Goal: Information Seeking & Learning: Learn about a topic

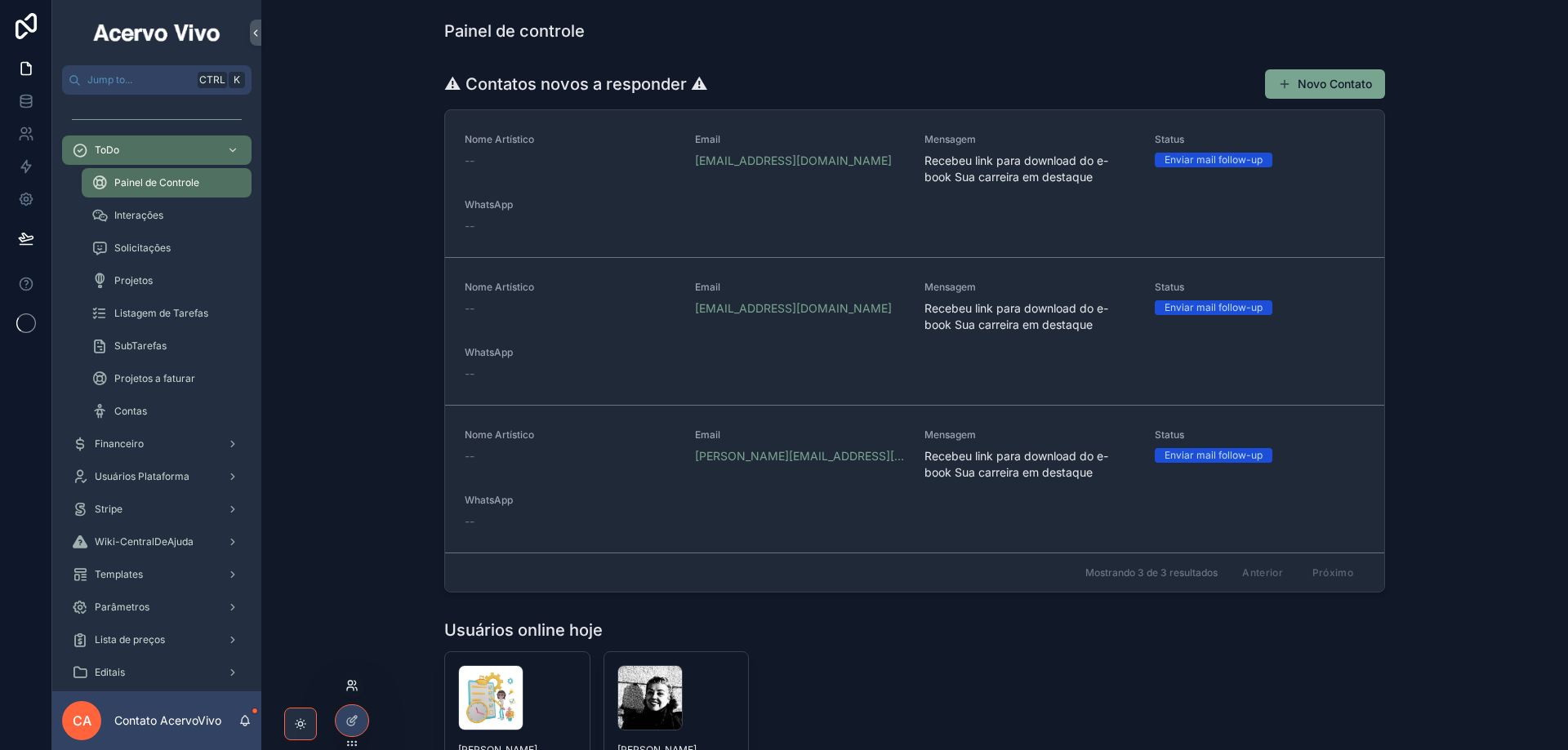
click at [356, 684] on icon at bounding box center [356, 683] width 2 height 4
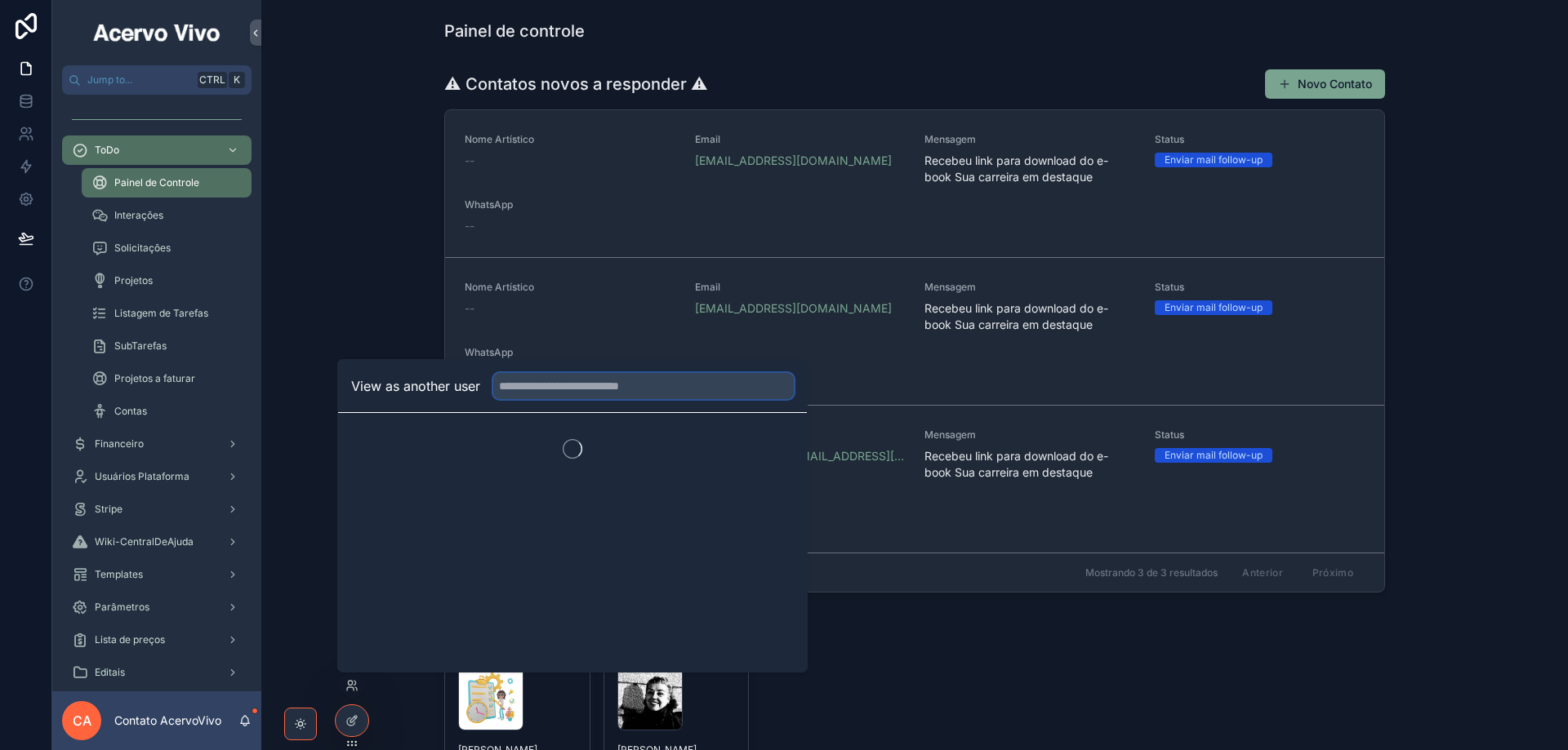
click at [576, 388] on input "text" at bounding box center [643, 386] width 300 height 26
type input "***"
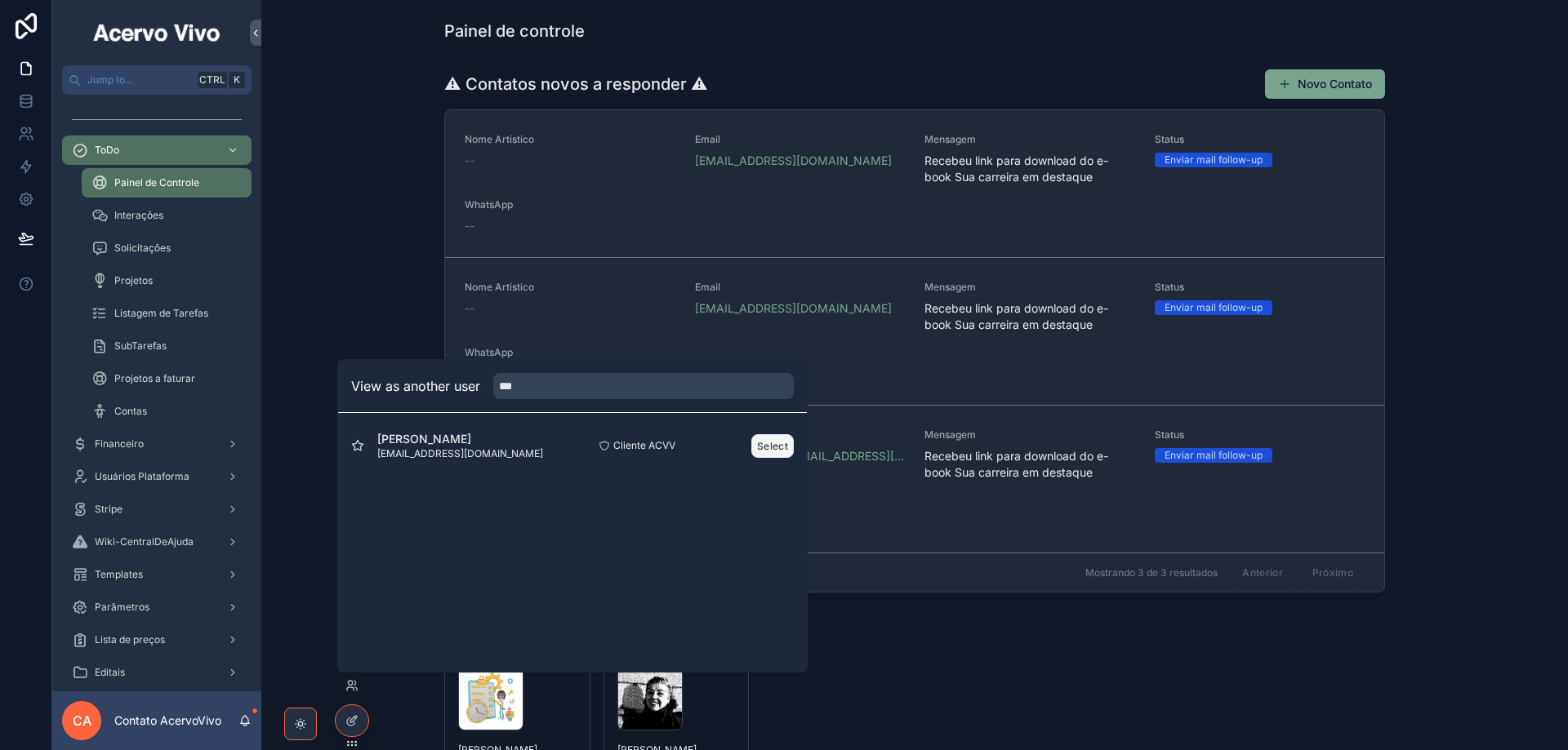
click at [772, 448] on button "Select" at bounding box center [772, 446] width 43 height 24
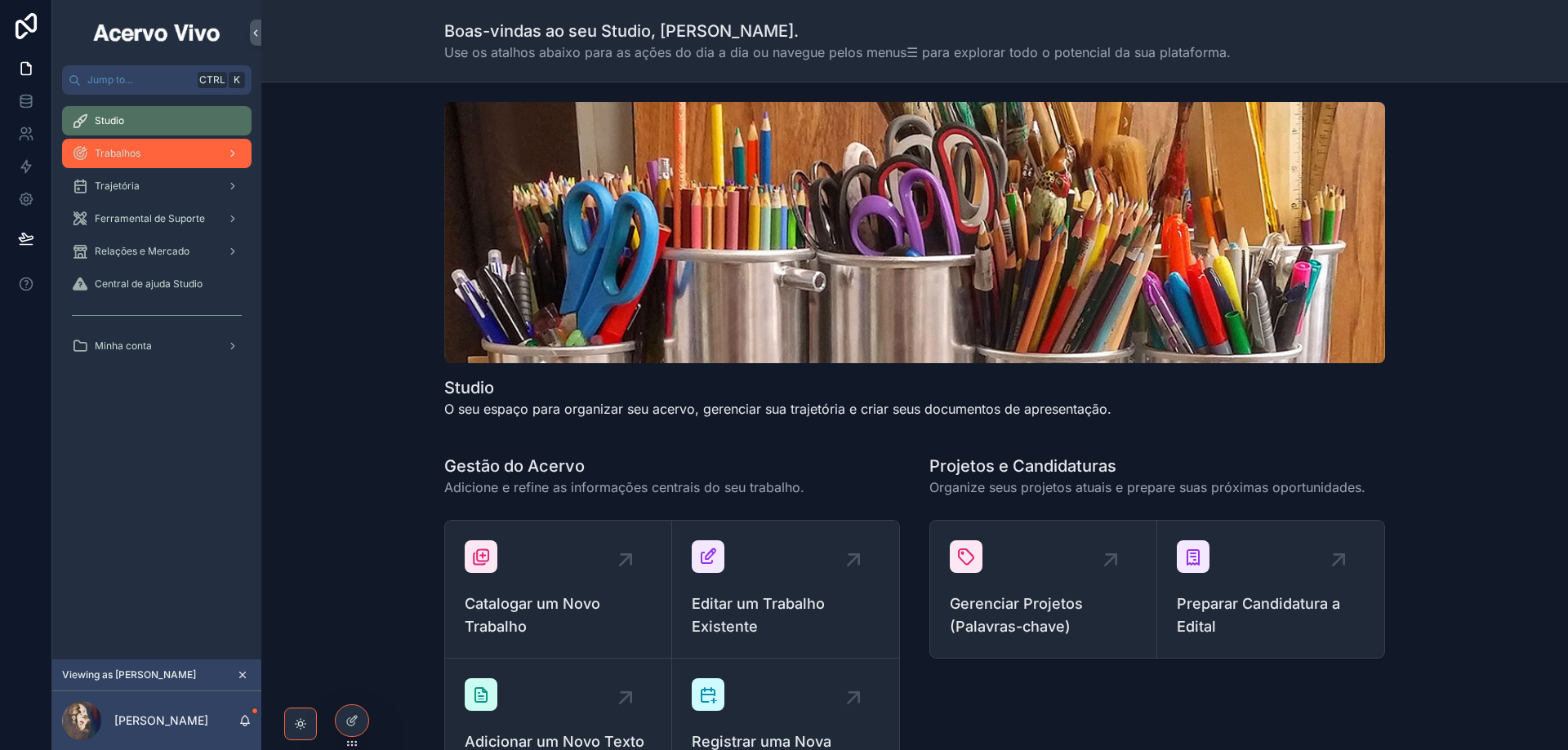
click at [146, 150] on div "Trabalhos" at bounding box center [157, 154] width 169 height 26
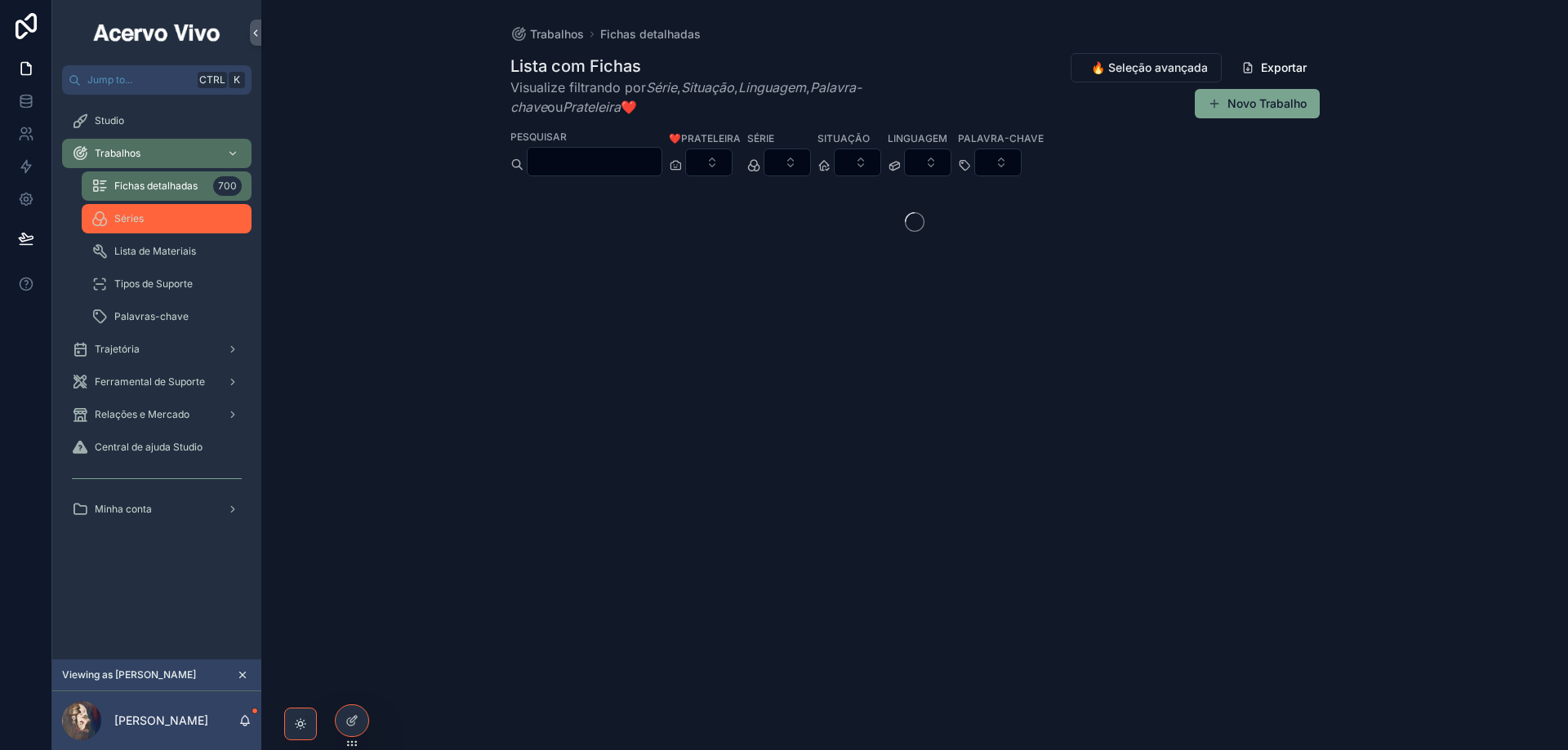
click at [155, 216] on div "Séries" at bounding box center [167, 219] width 151 height 26
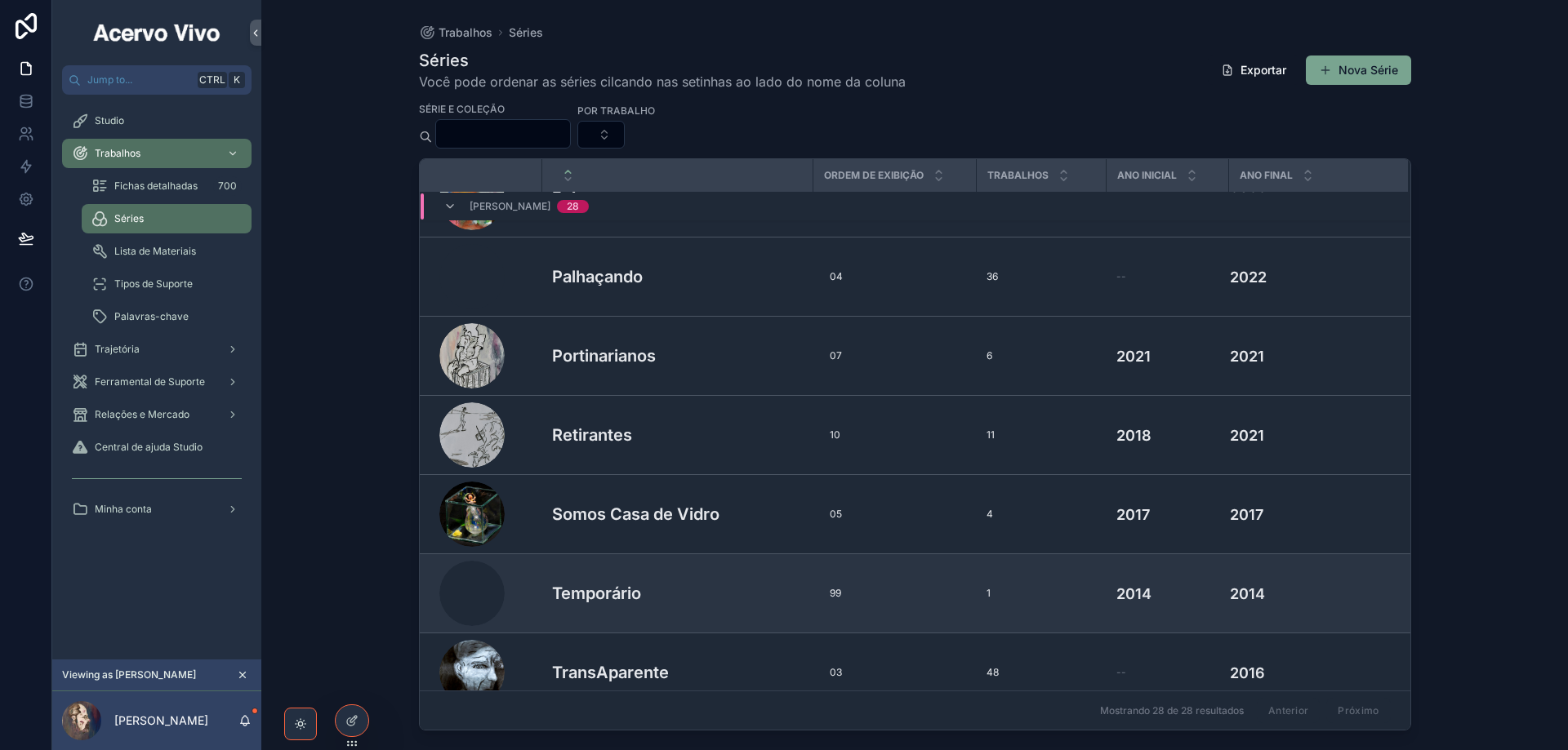
scroll to position [1754, 0]
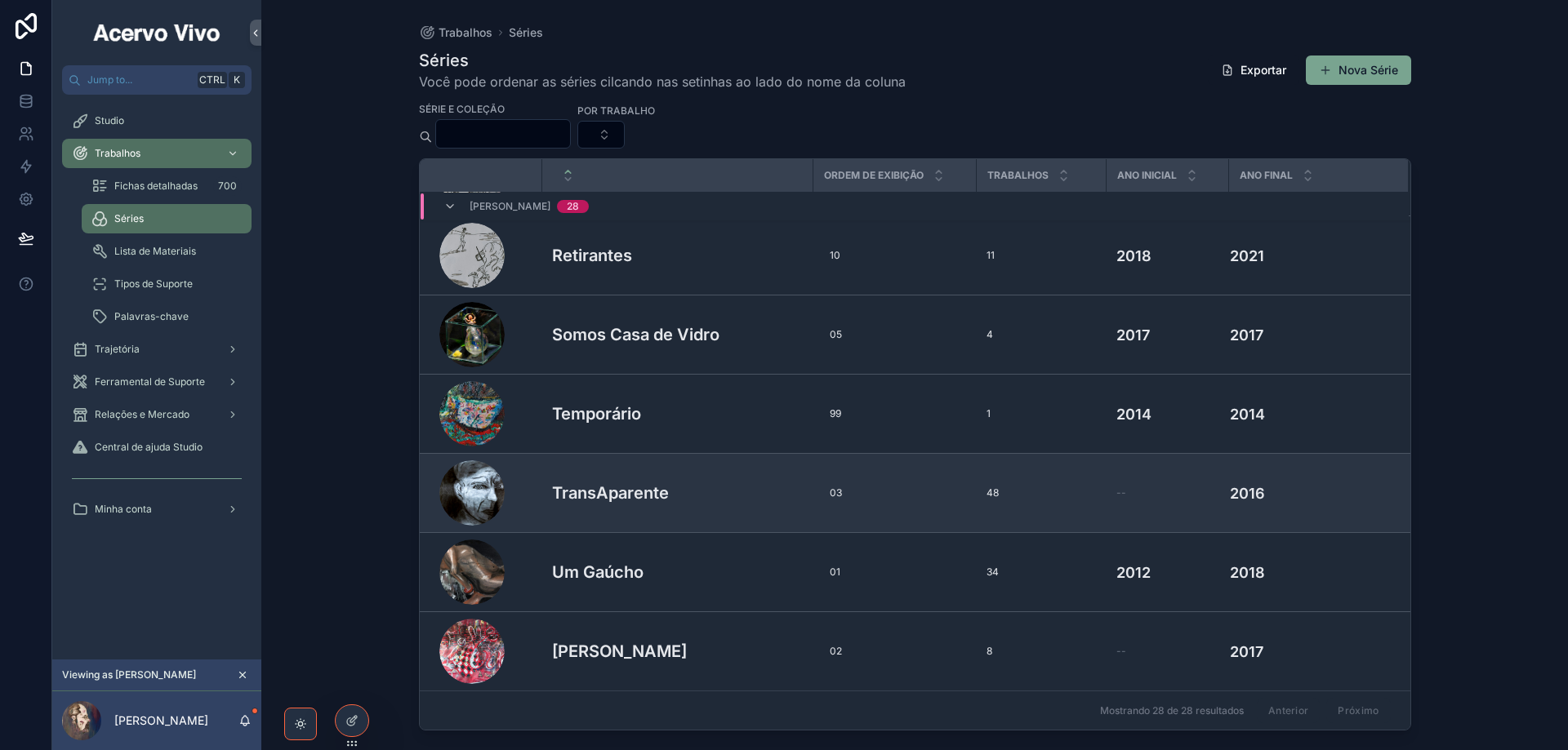
click at [725, 502] on div "TransAparente TransAparente" at bounding box center [678, 492] width 252 height 25
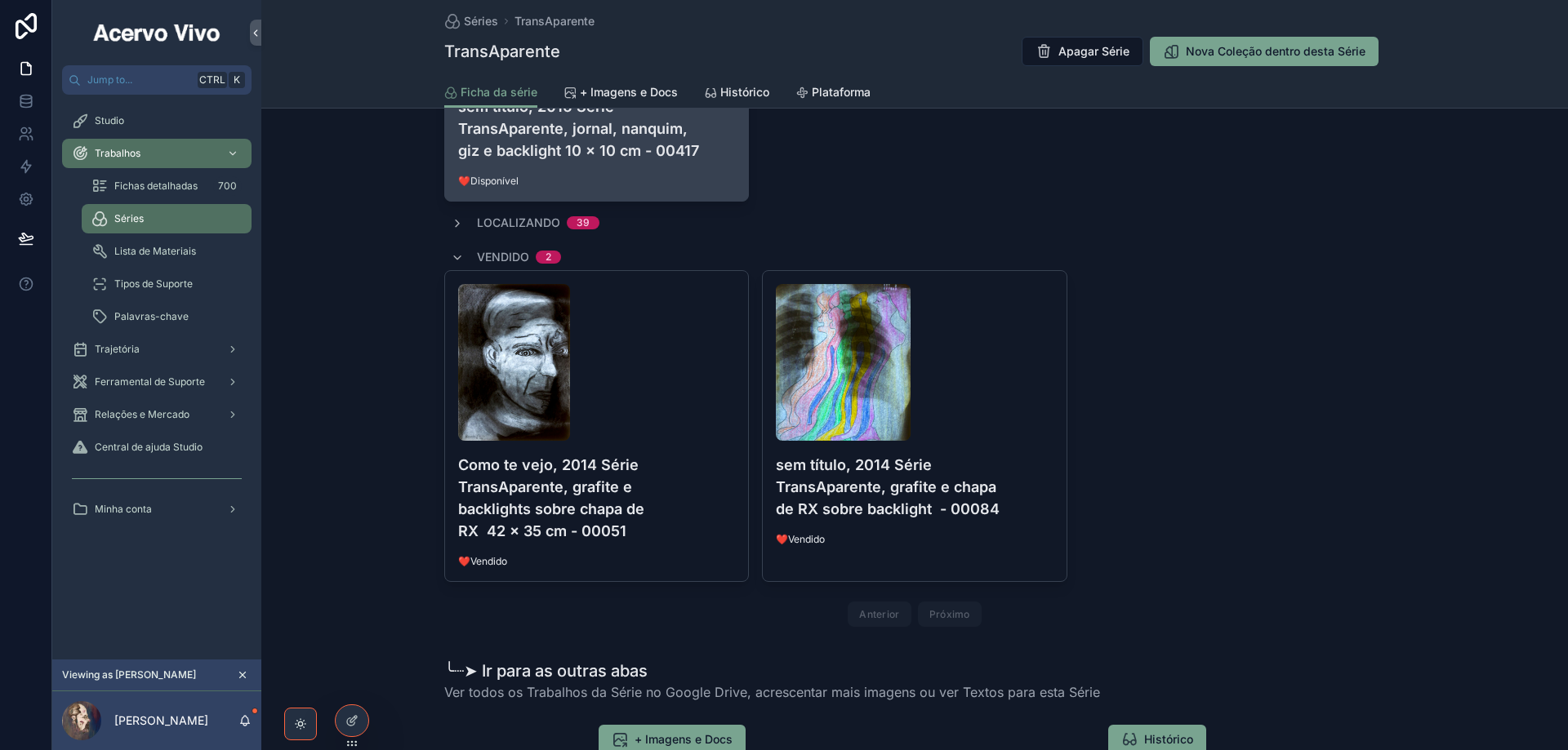
scroll to position [1615, 0]
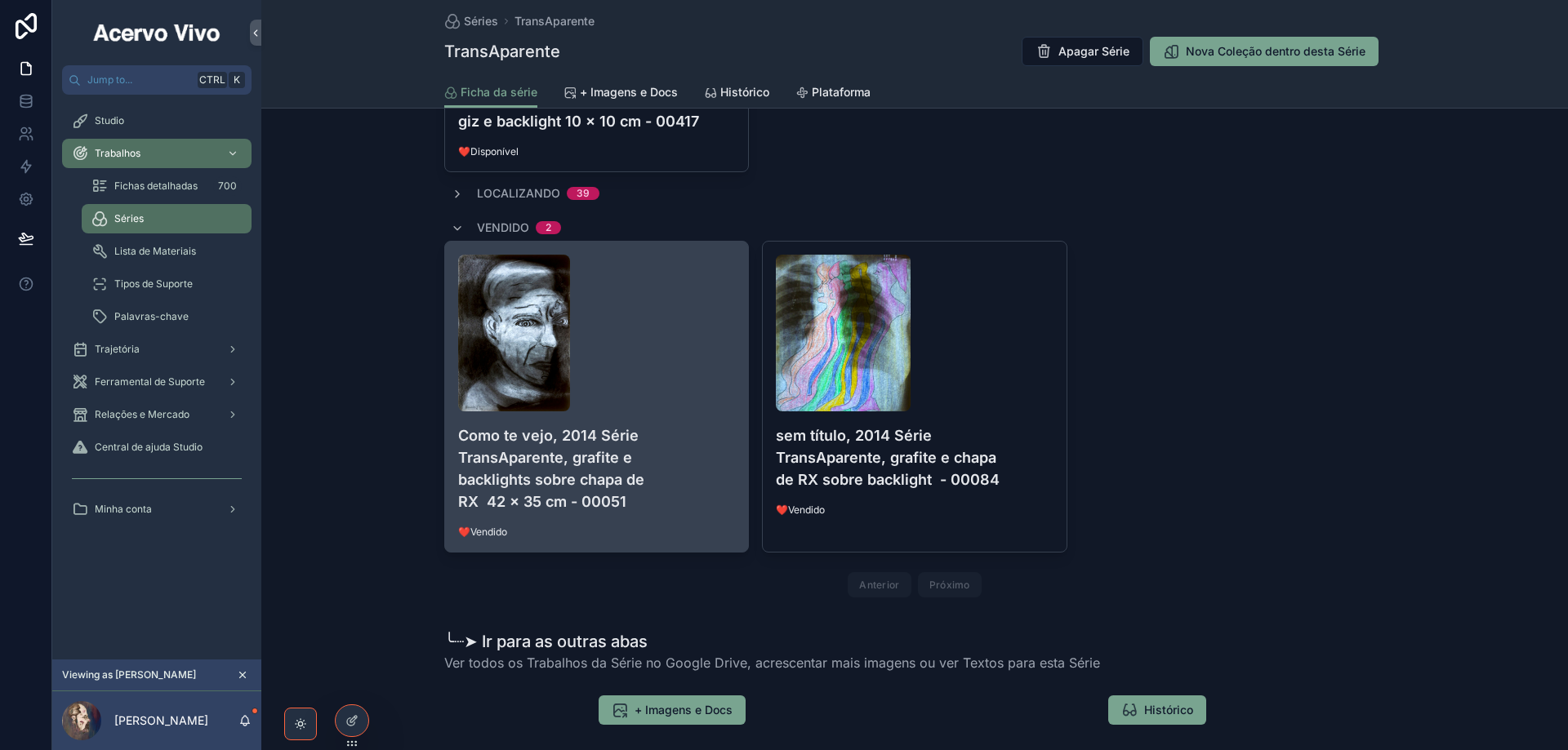
click at [516, 355] on img "scrollable content" at bounding box center [513, 333] width 112 height 157
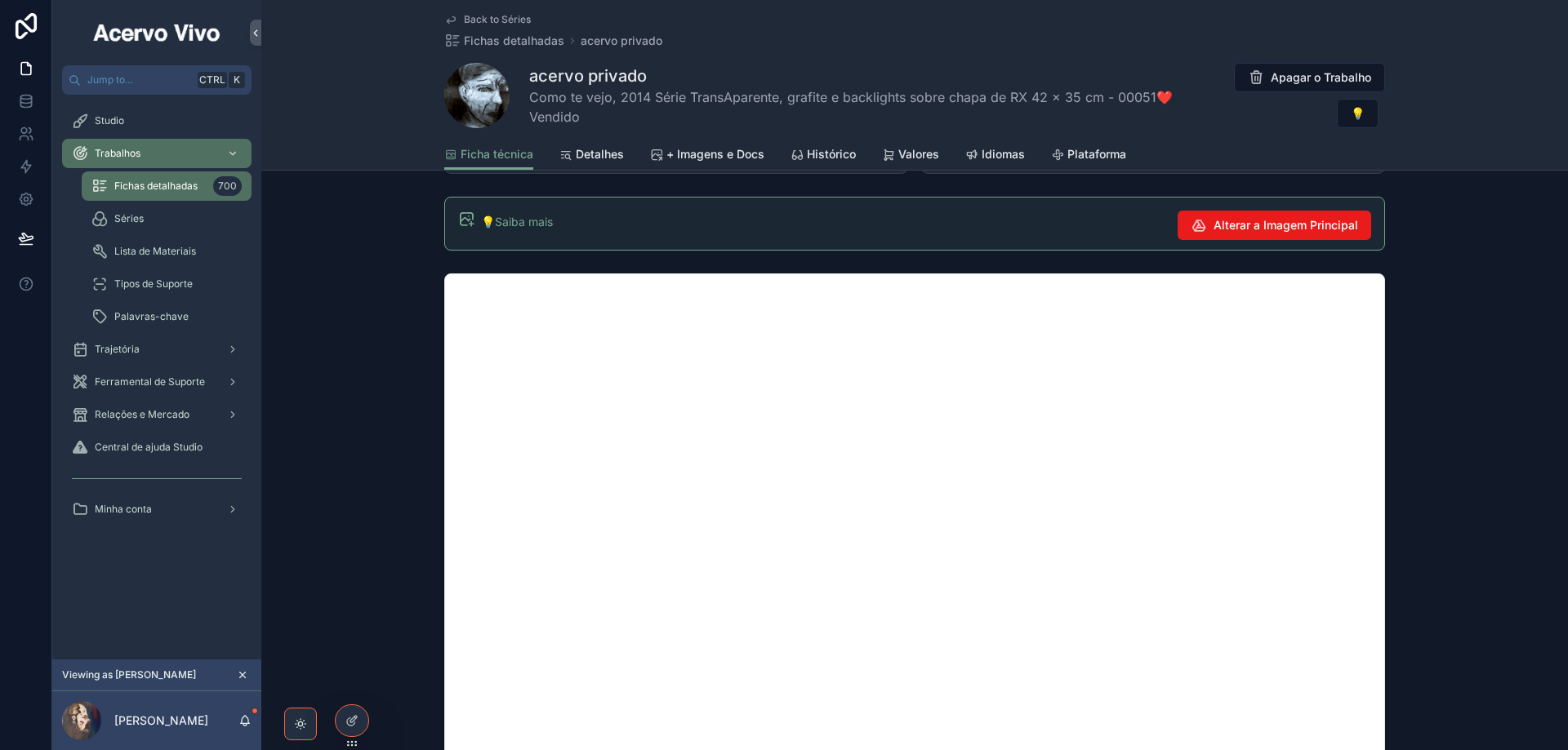
scroll to position [1225, 0]
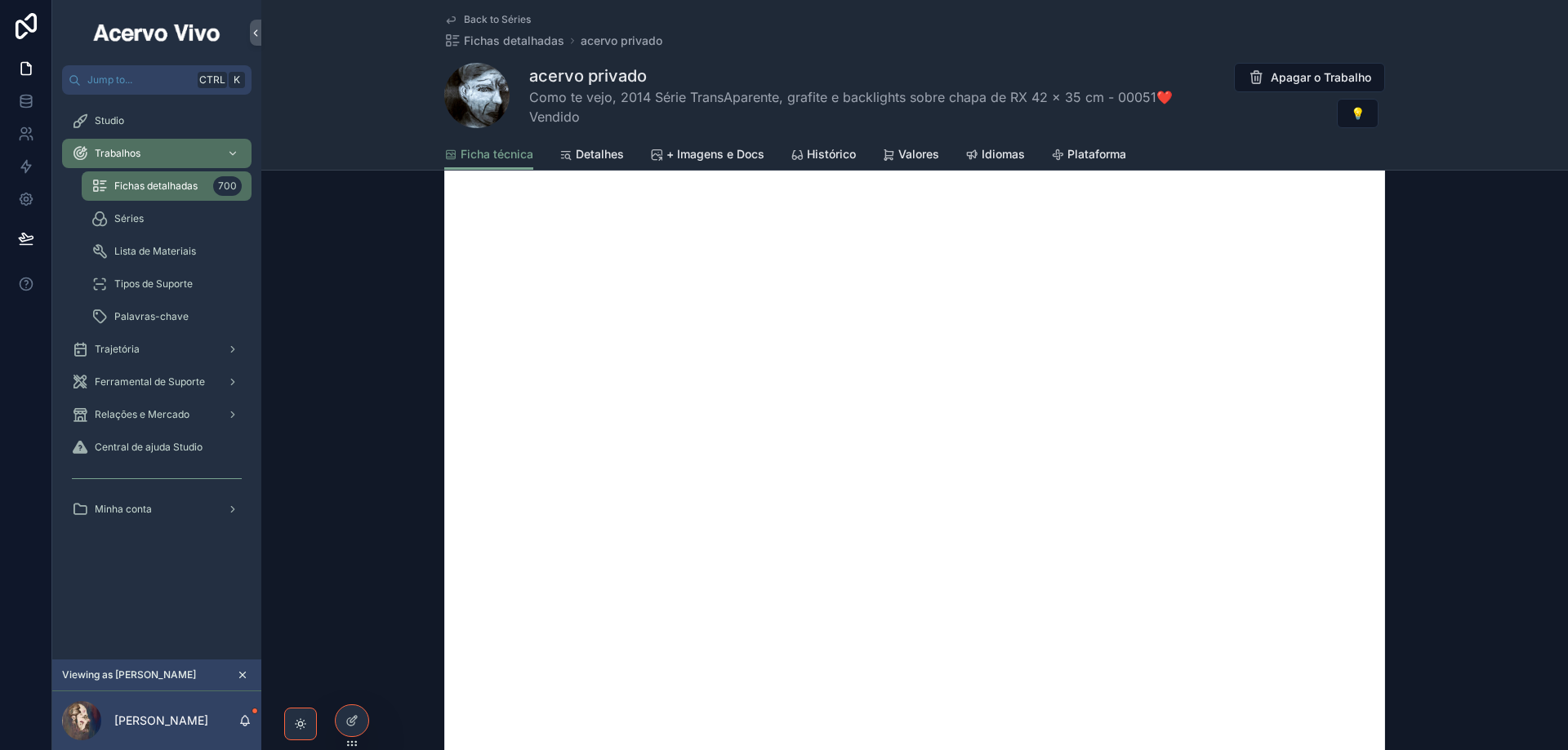
click at [480, 21] on span "Back to Séries" at bounding box center [498, 19] width 67 height 13
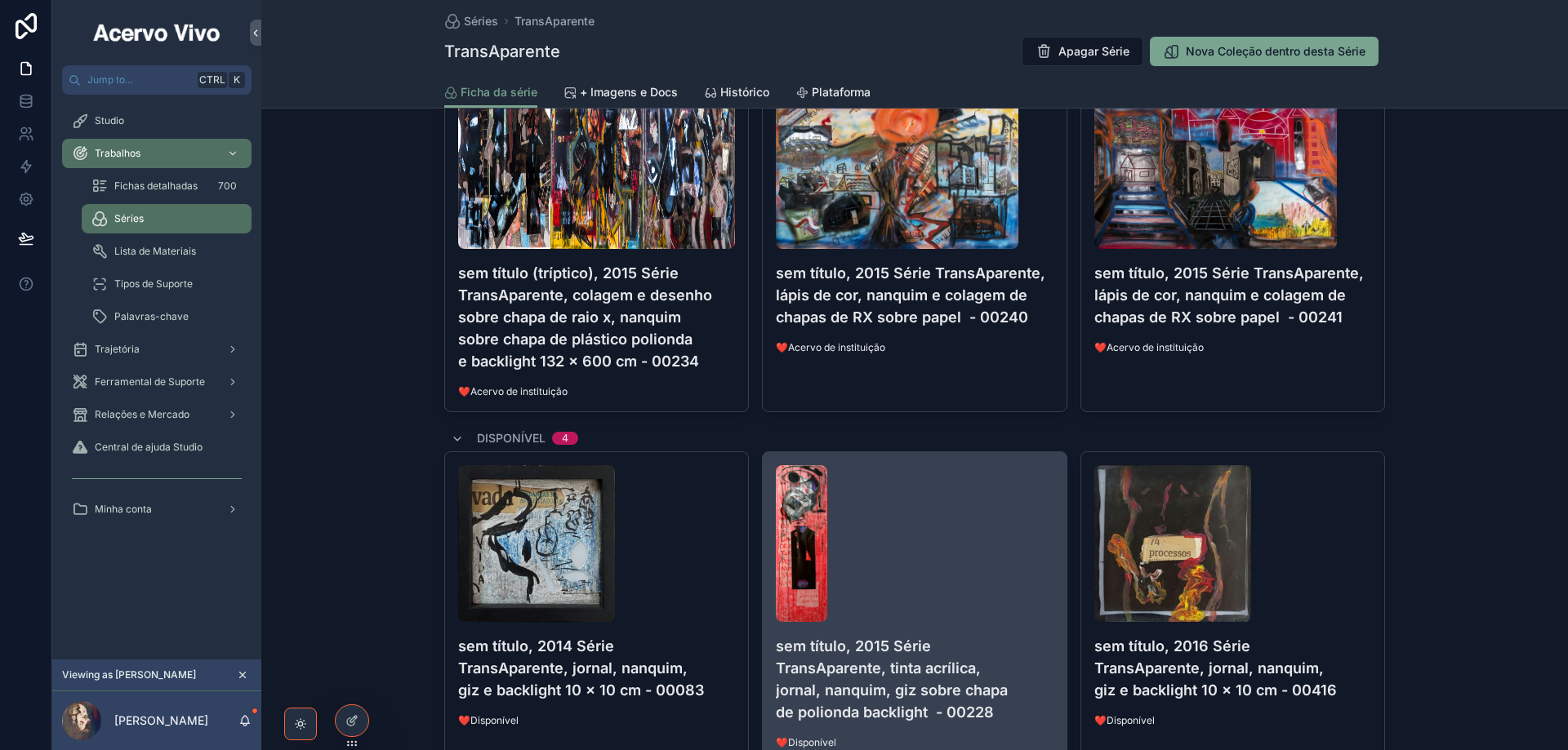
scroll to position [866, 0]
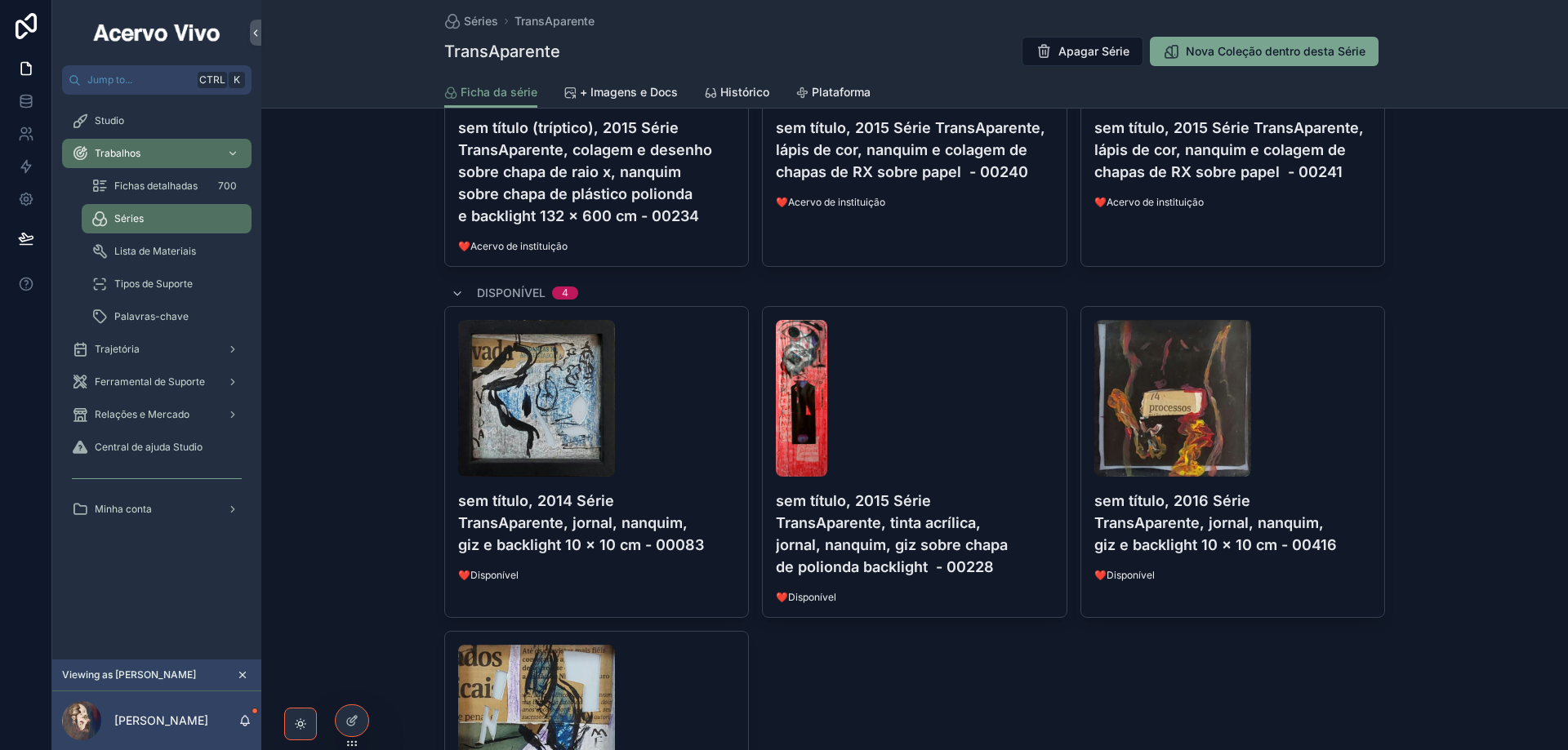
click at [128, 216] on span "Séries" at bounding box center [129, 218] width 30 height 13
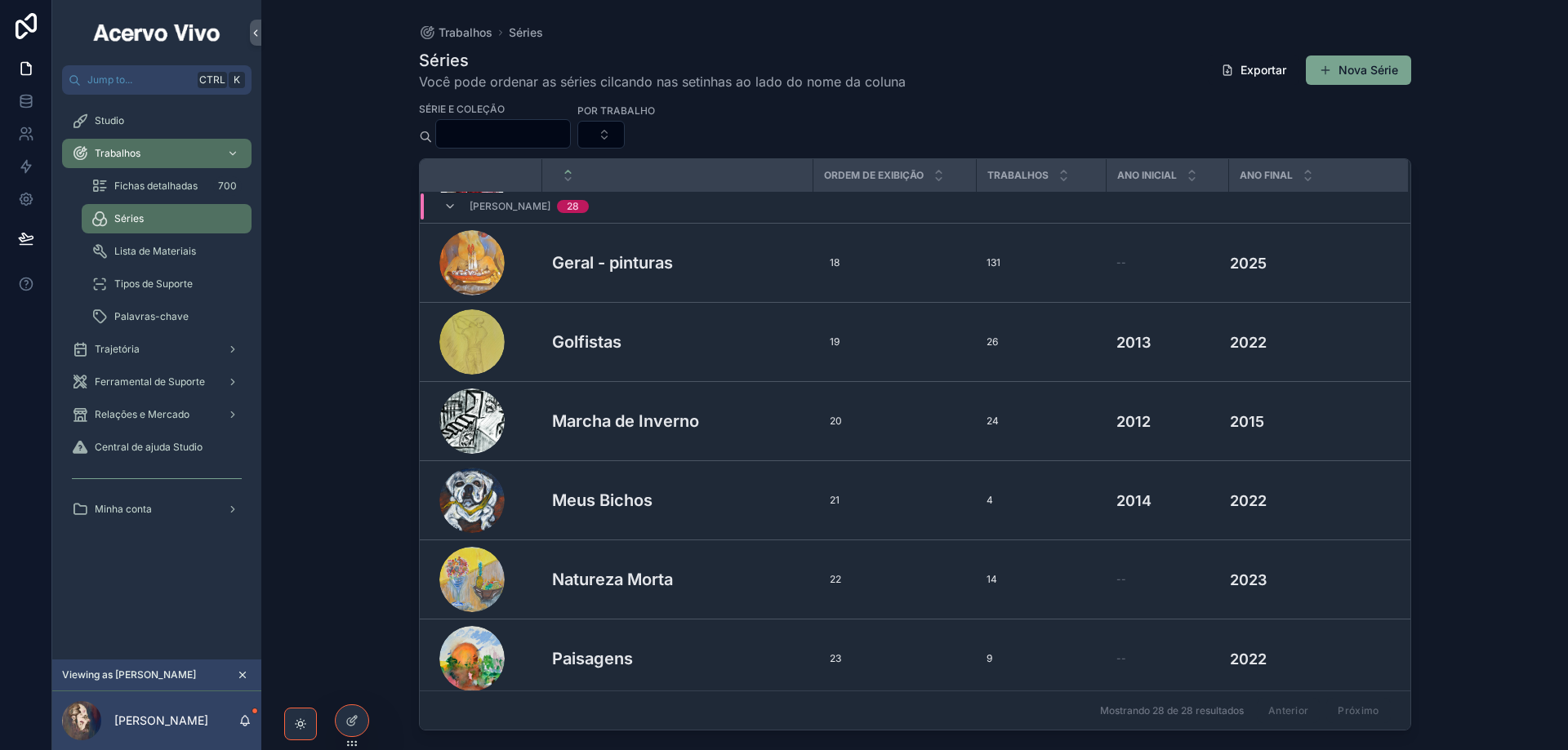
scroll to position [1754, 0]
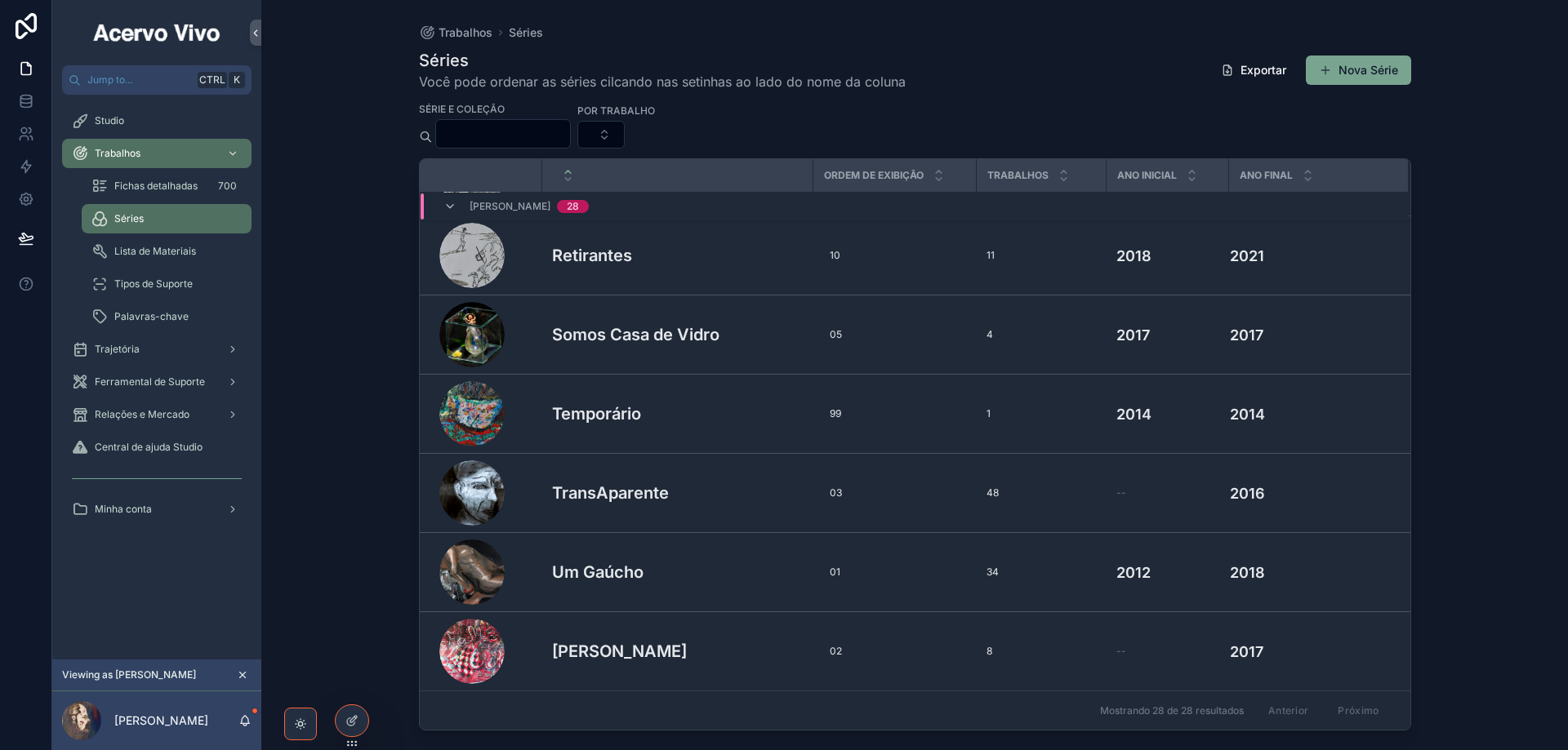
click at [585, 574] on h3 "Um Gaúcho" at bounding box center [598, 572] width 91 height 25
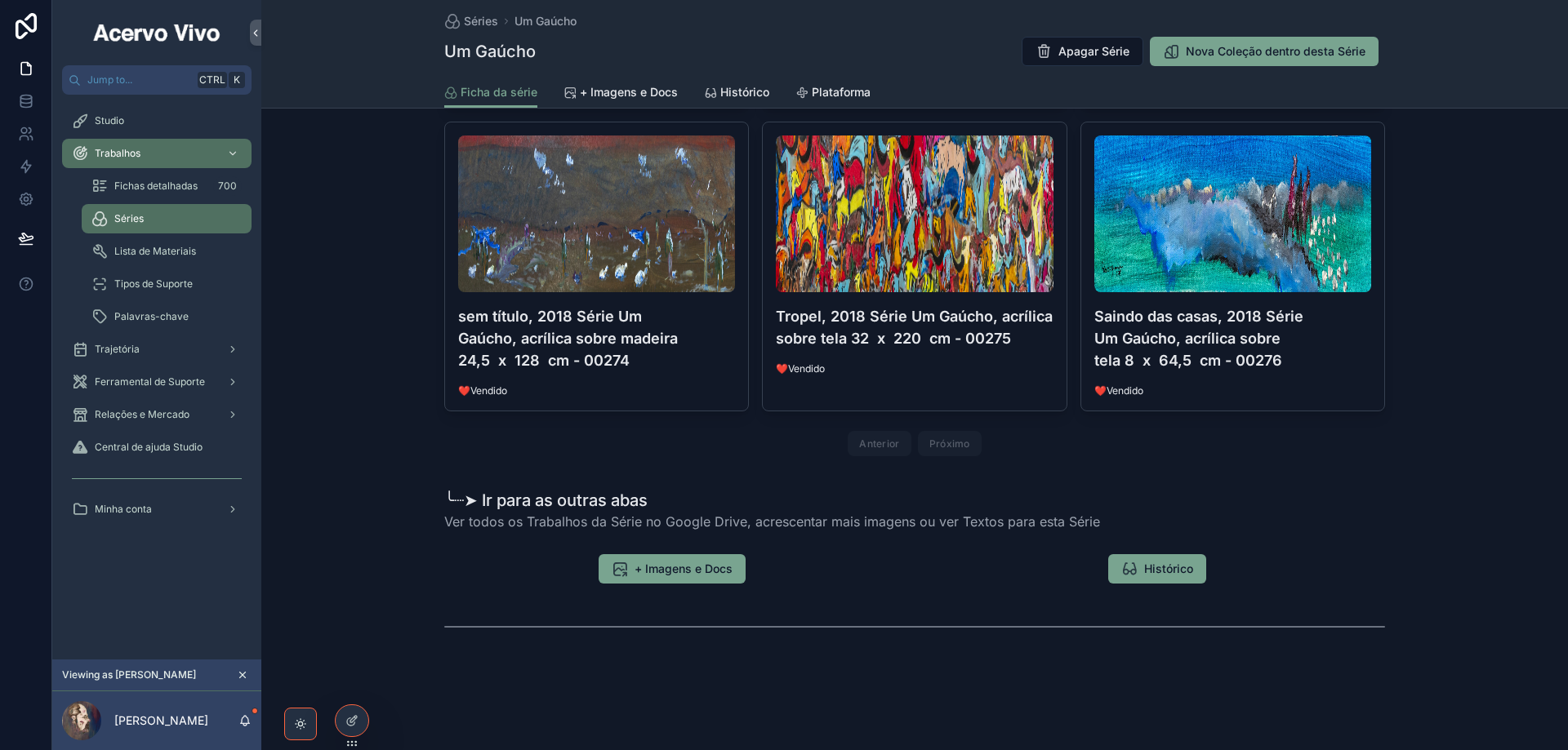
scroll to position [4426, 0]
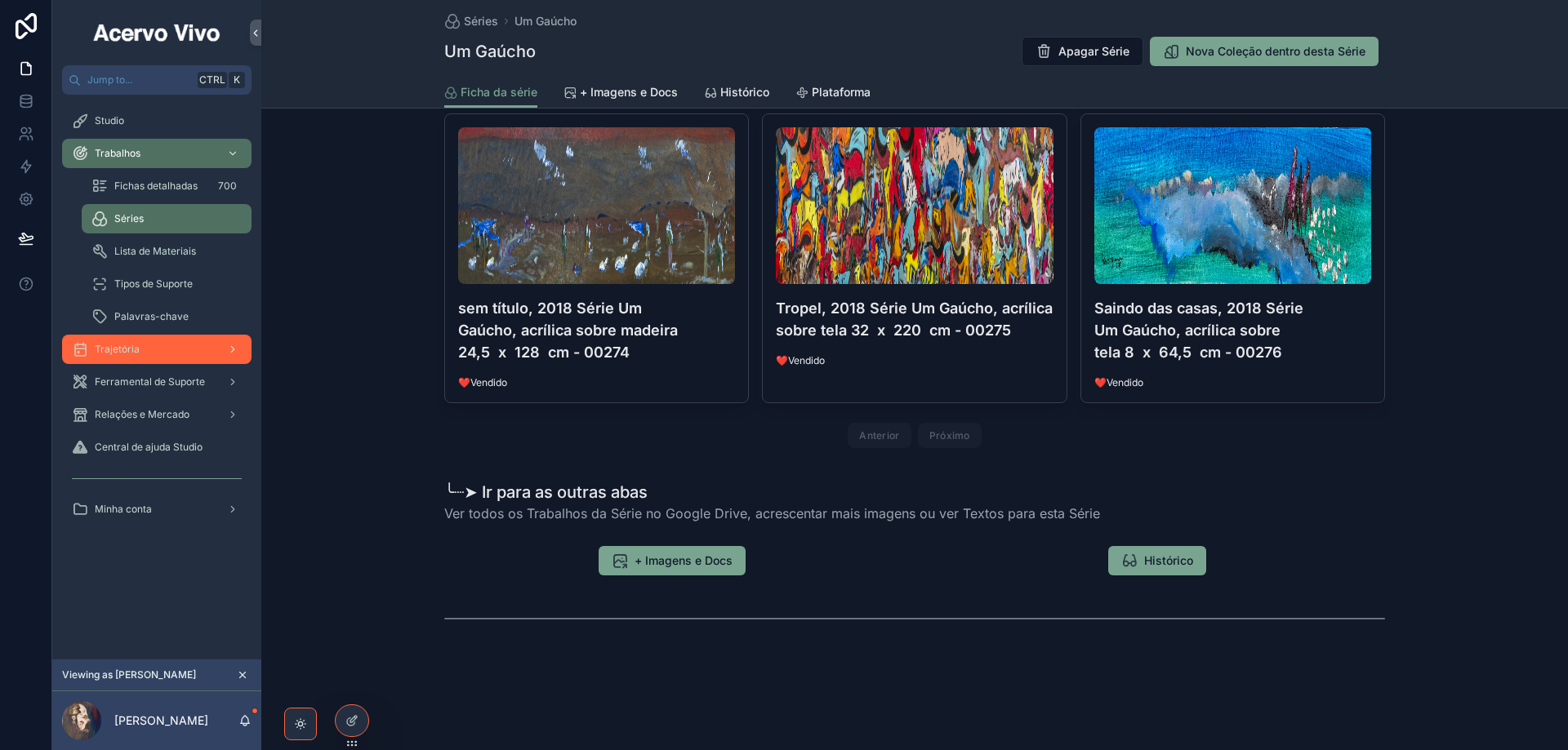
click at [142, 352] on div "Trajetória" at bounding box center [157, 350] width 169 height 26
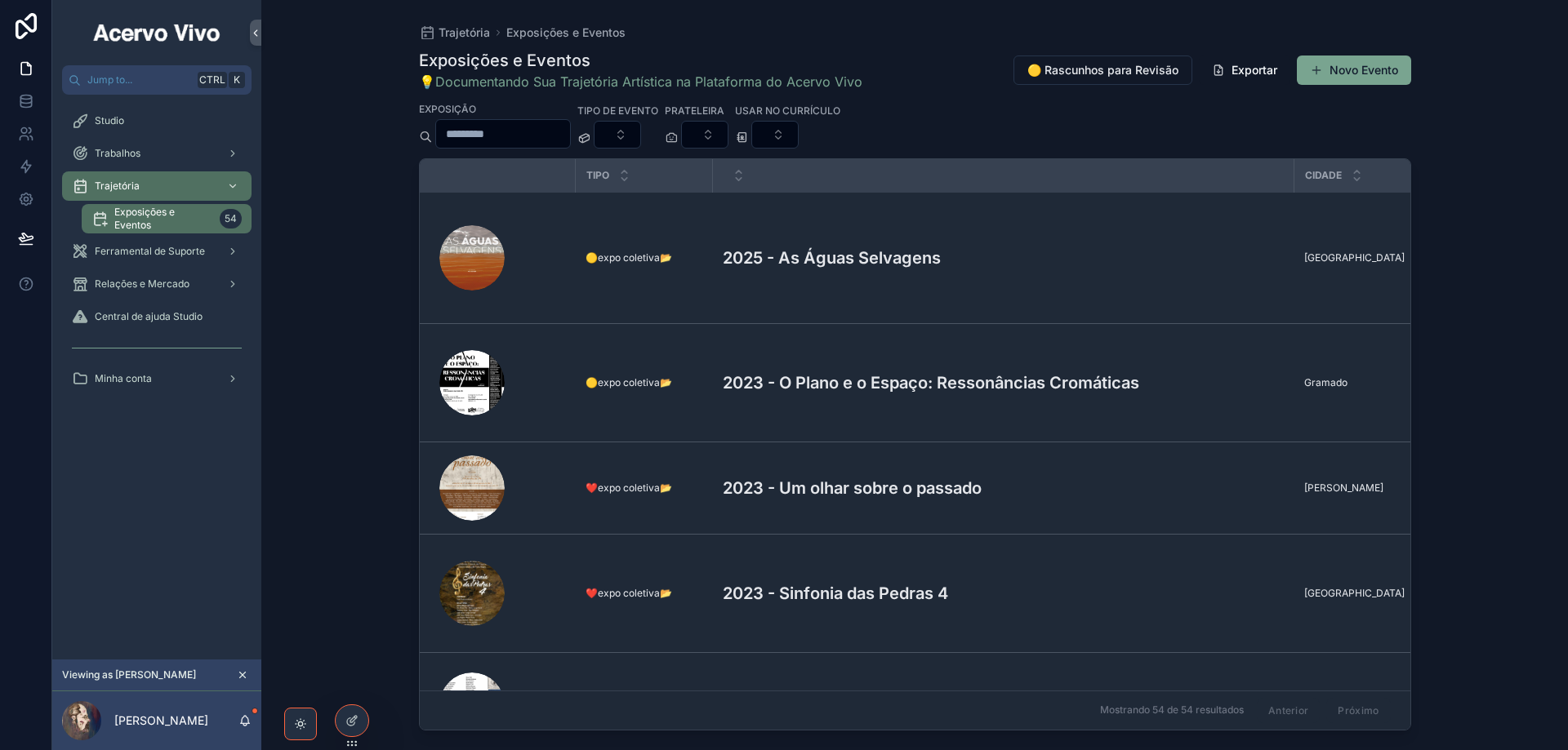
click at [540, 130] on input "scrollable content" at bounding box center [503, 134] width 134 height 23
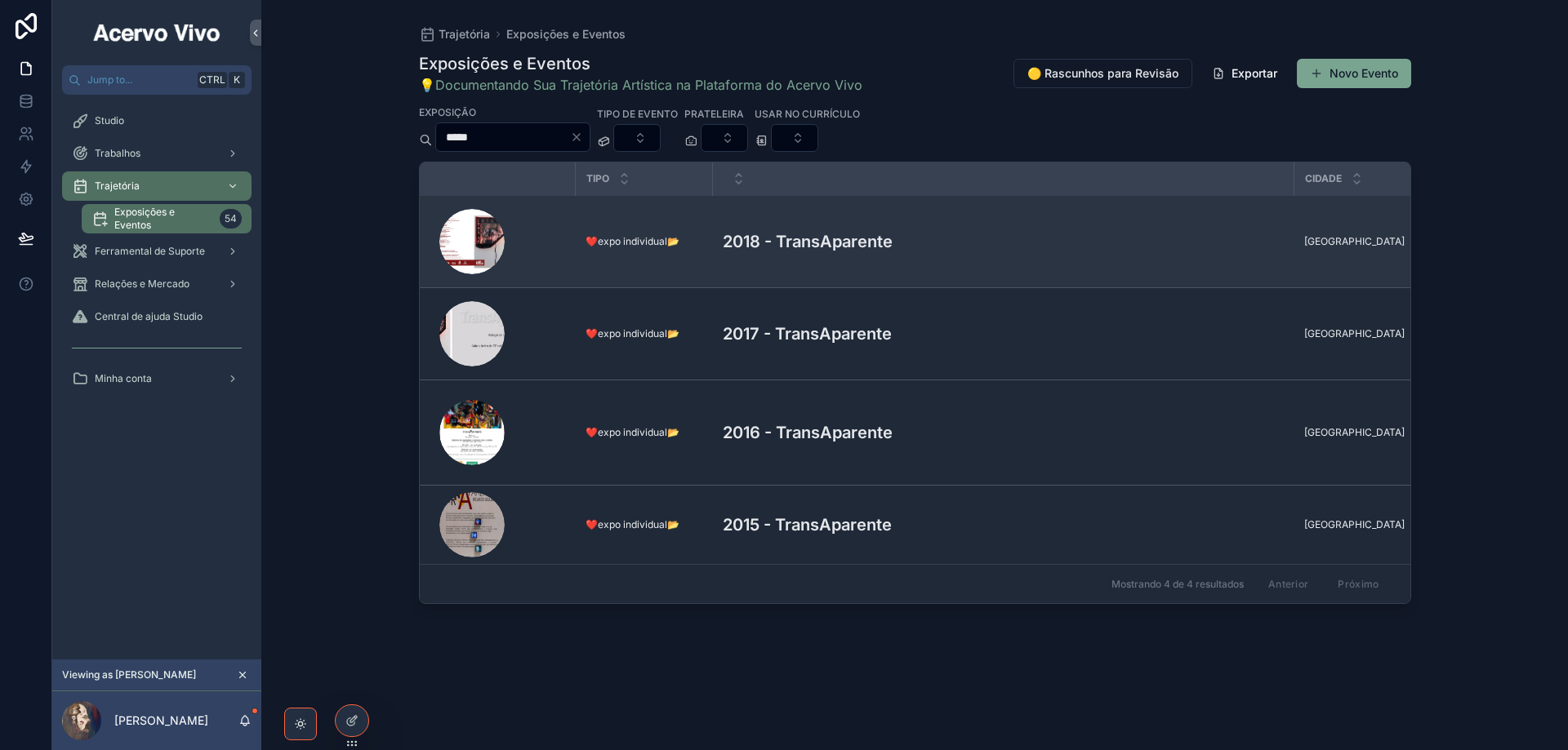
type input "*****"
click at [837, 242] on h3 "2018 - TransAparente" at bounding box center [807, 242] width 169 height 25
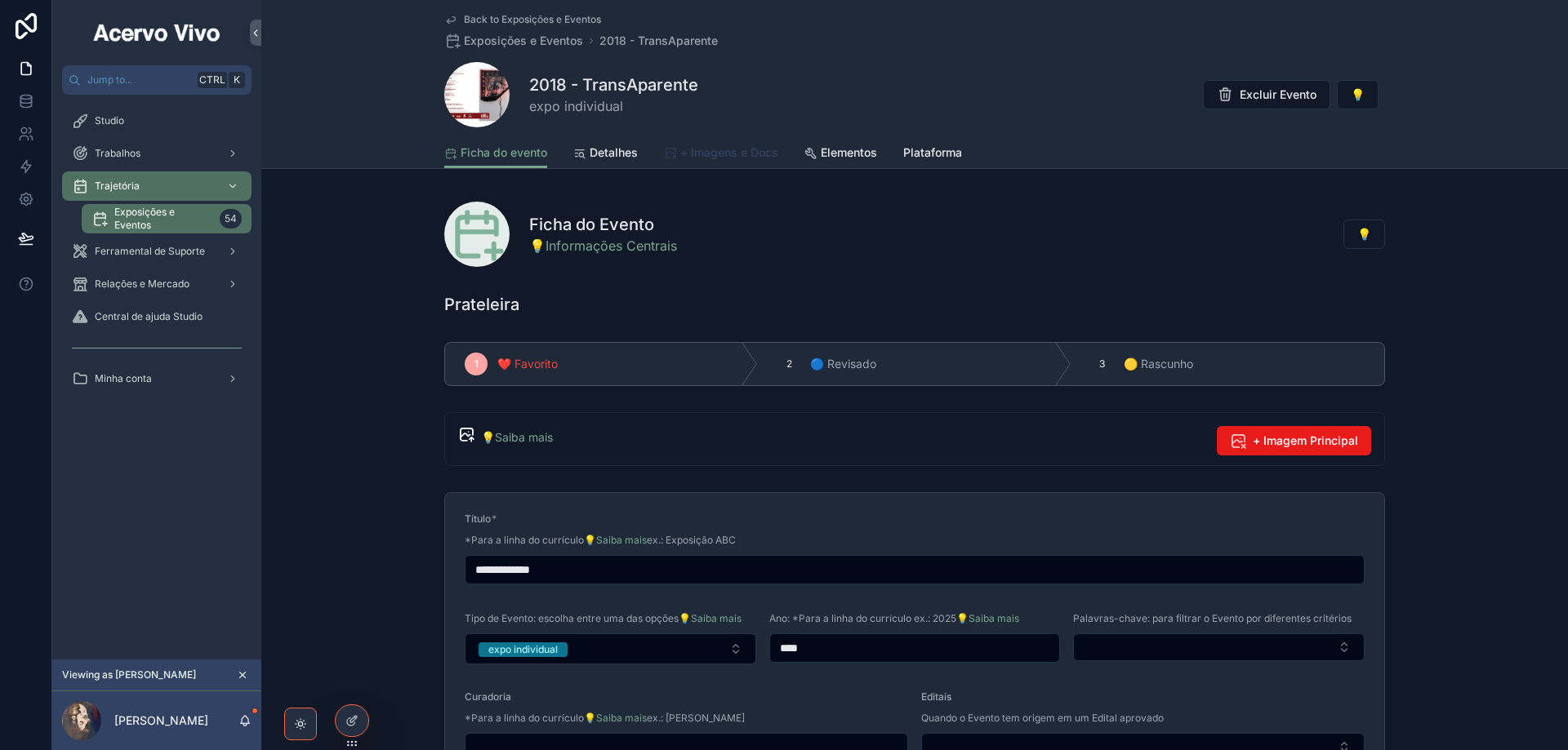
click at [728, 151] on span "+ Imagens e Docs" at bounding box center [729, 153] width 98 height 16
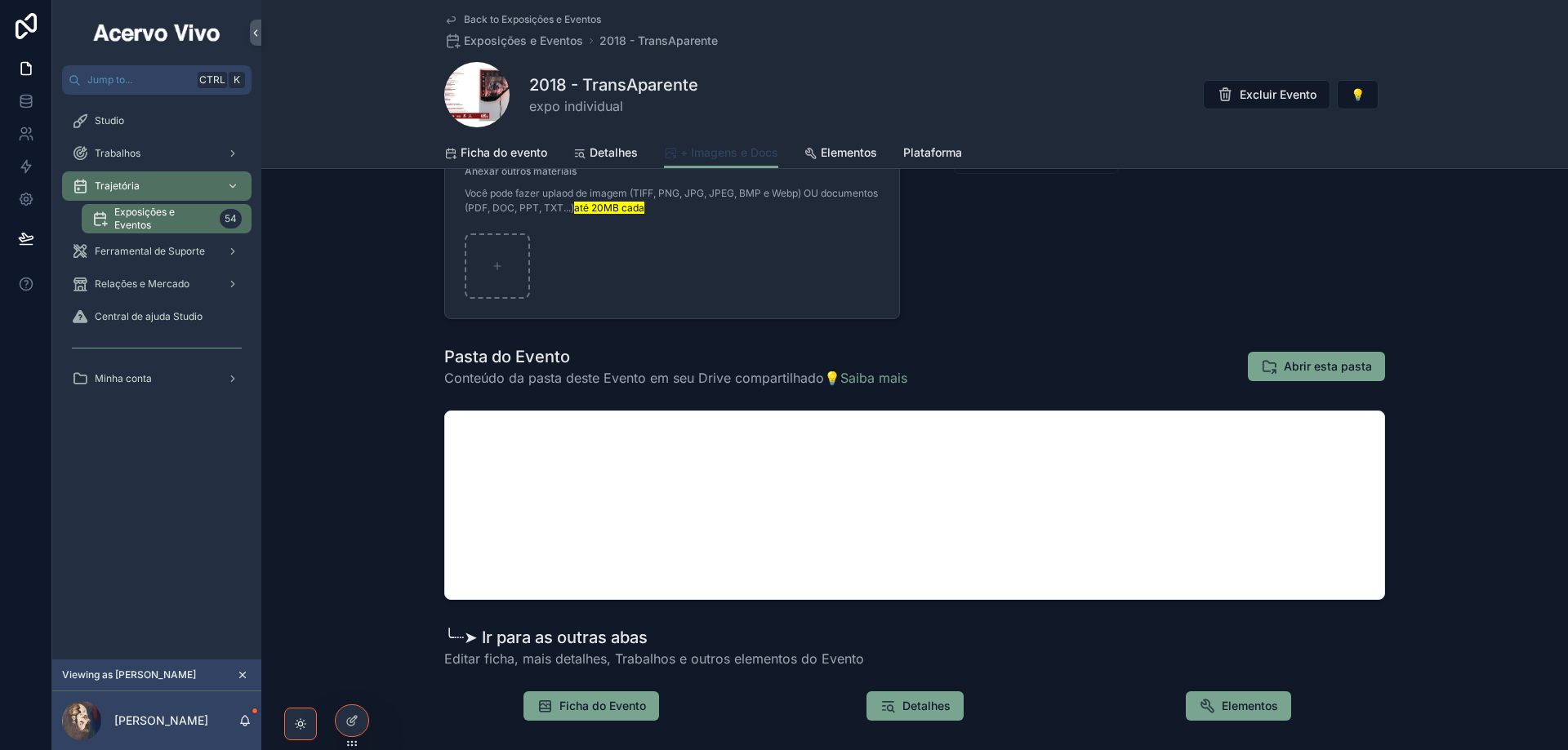
scroll to position [163, 0]
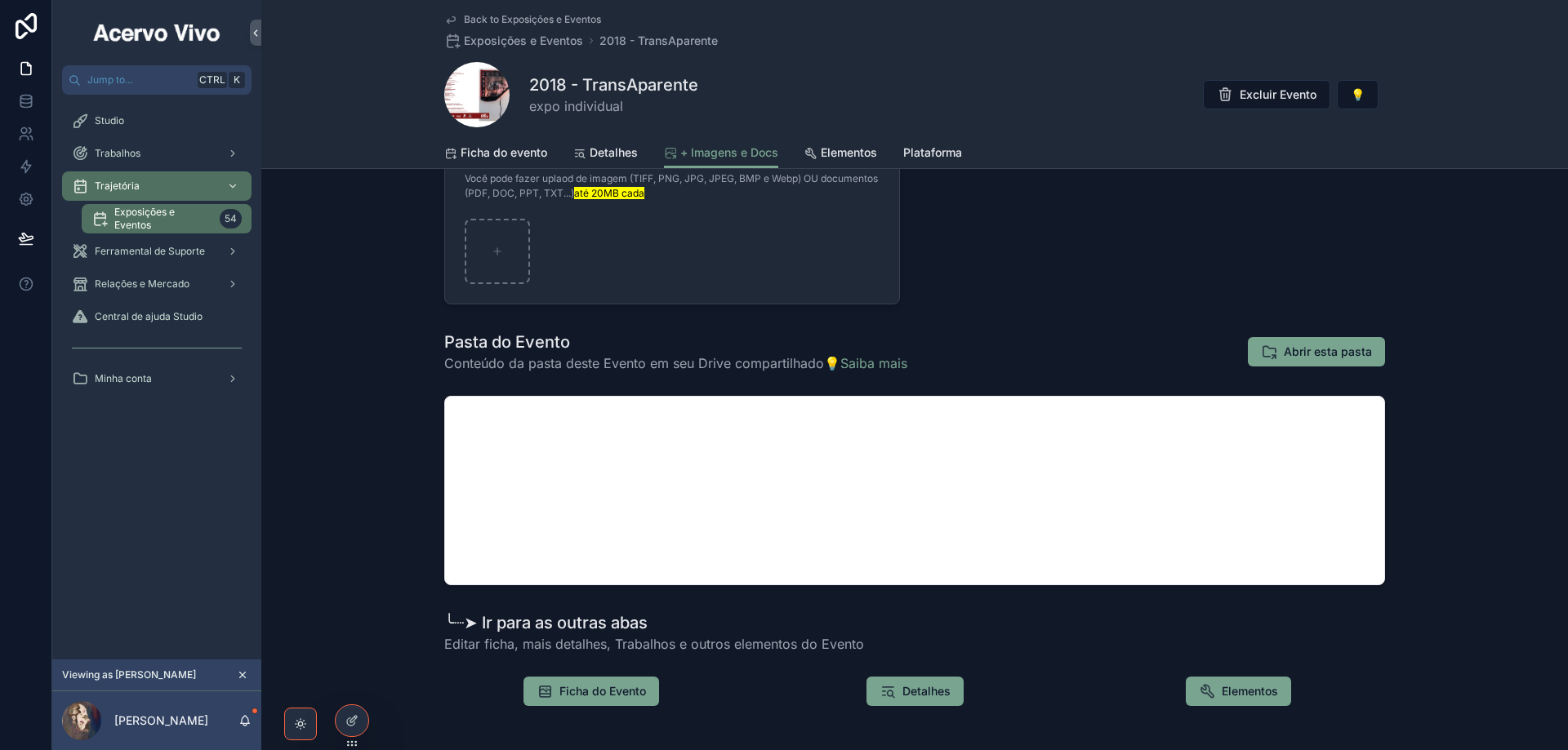
click at [505, 14] on span "Back to Exposições e Eventos" at bounding box center [532, 19] width 137 height 13
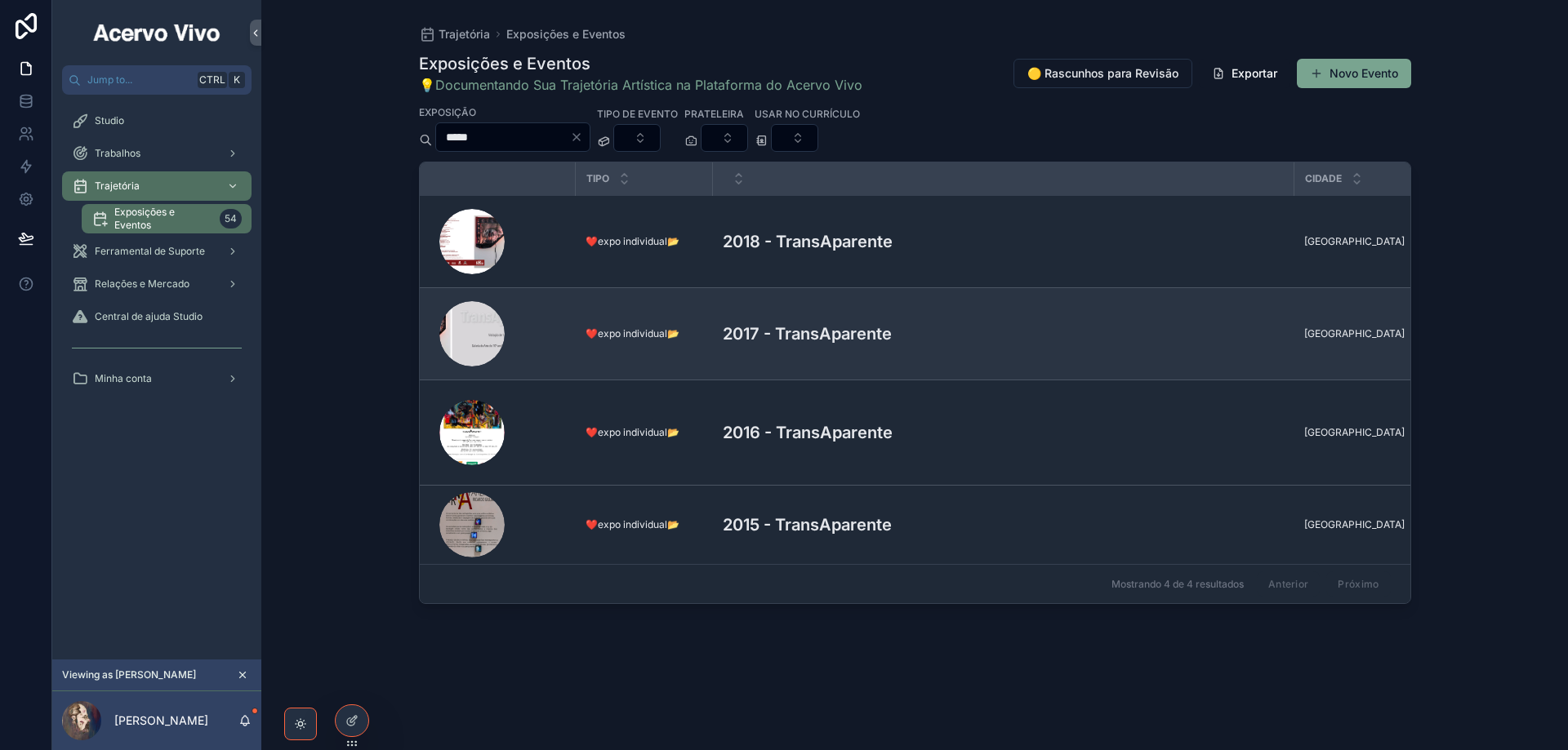
click at [871, 325] on h3 "2017 - TransAparente" at bounding box center [807, 334] width 169 height 25
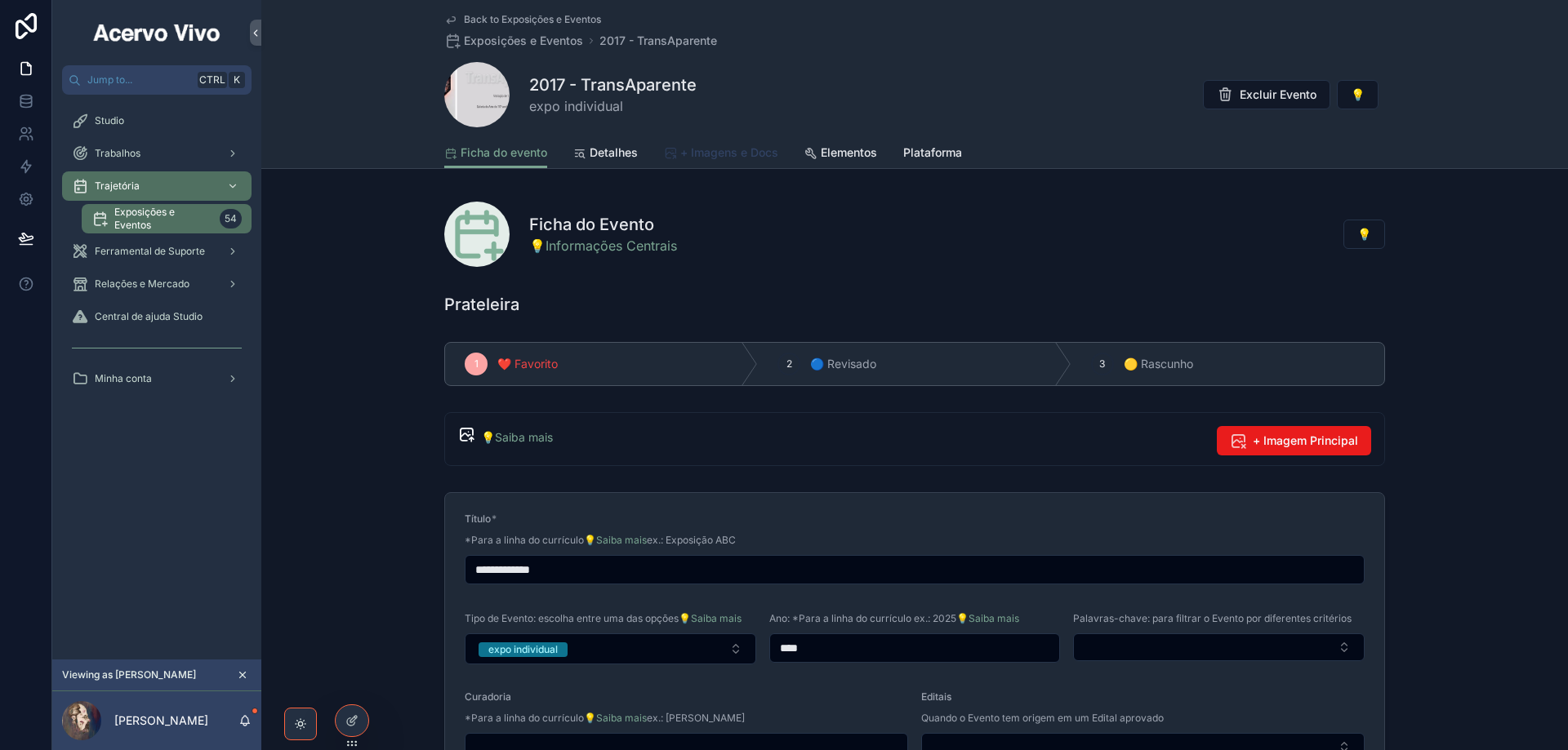
click at [736, 148] on span "+ Imagens e Docs" at bounding box center [729, 153] width 98 height 16
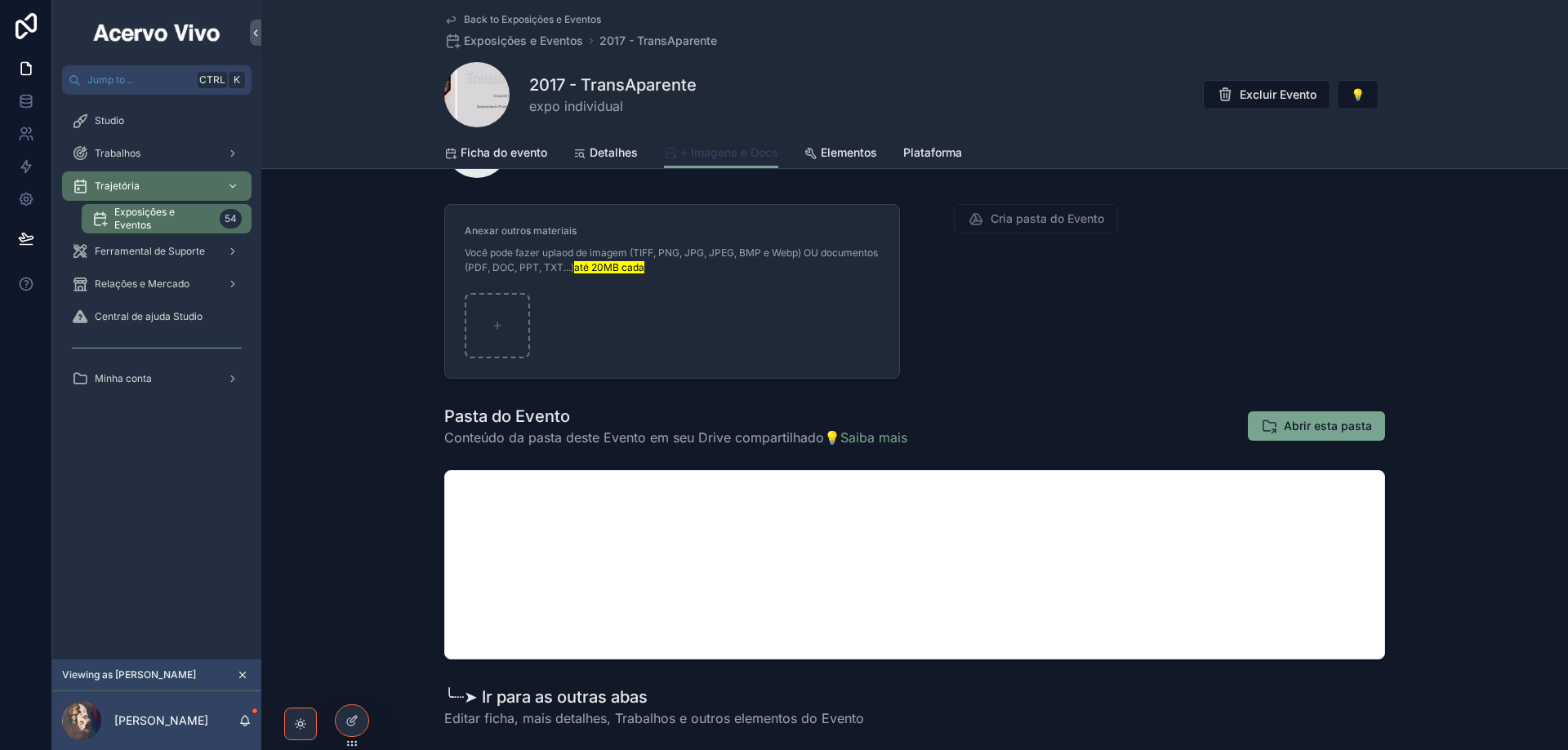
scroll to position [230, 0]
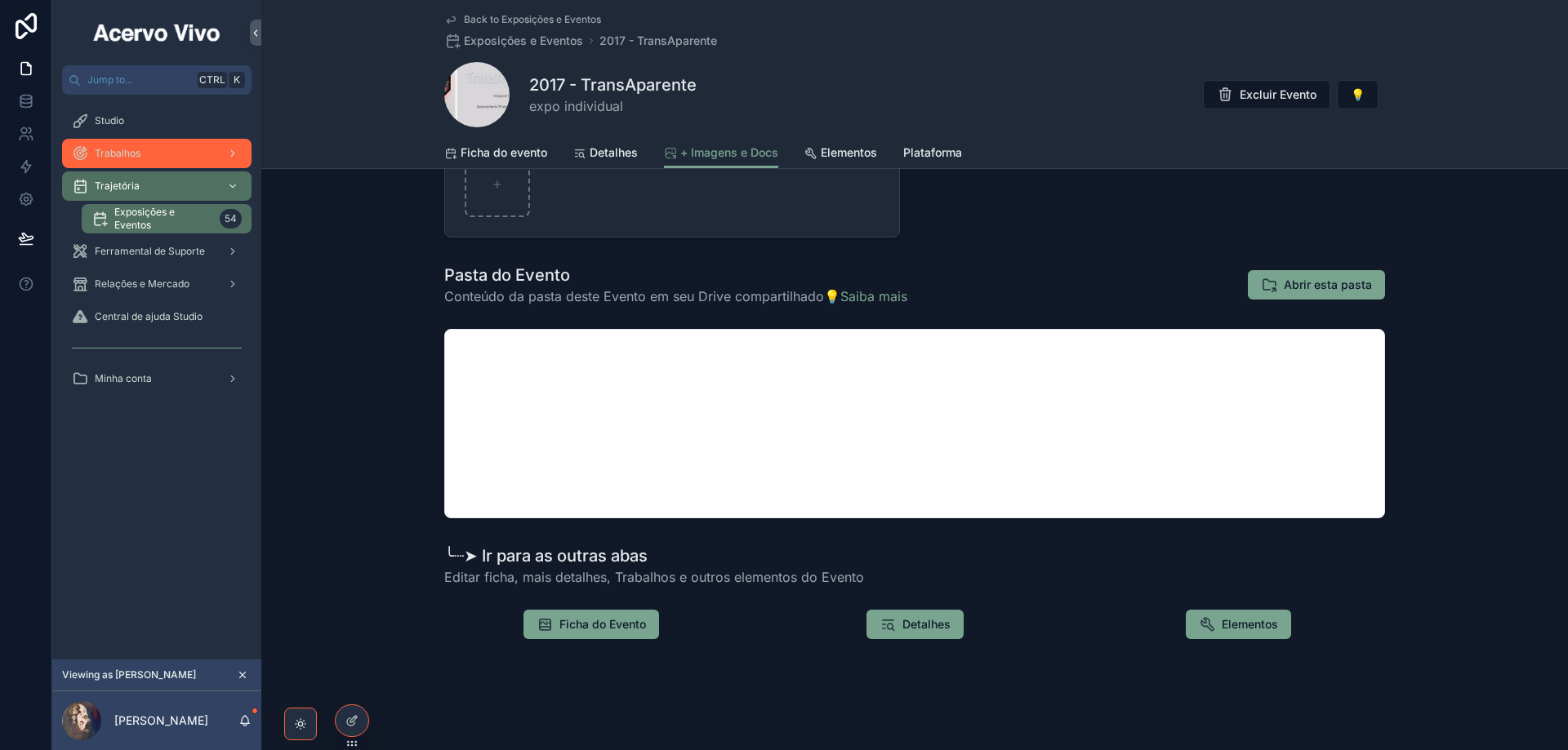
drag, startPoint x: 150, startPoint y: 152, endPoint x: 156, endPoint y: 160, distance: 10.0
click at [150, 152] on div "Trabalhos" at bounding box center [157, 154] width 169 height 26
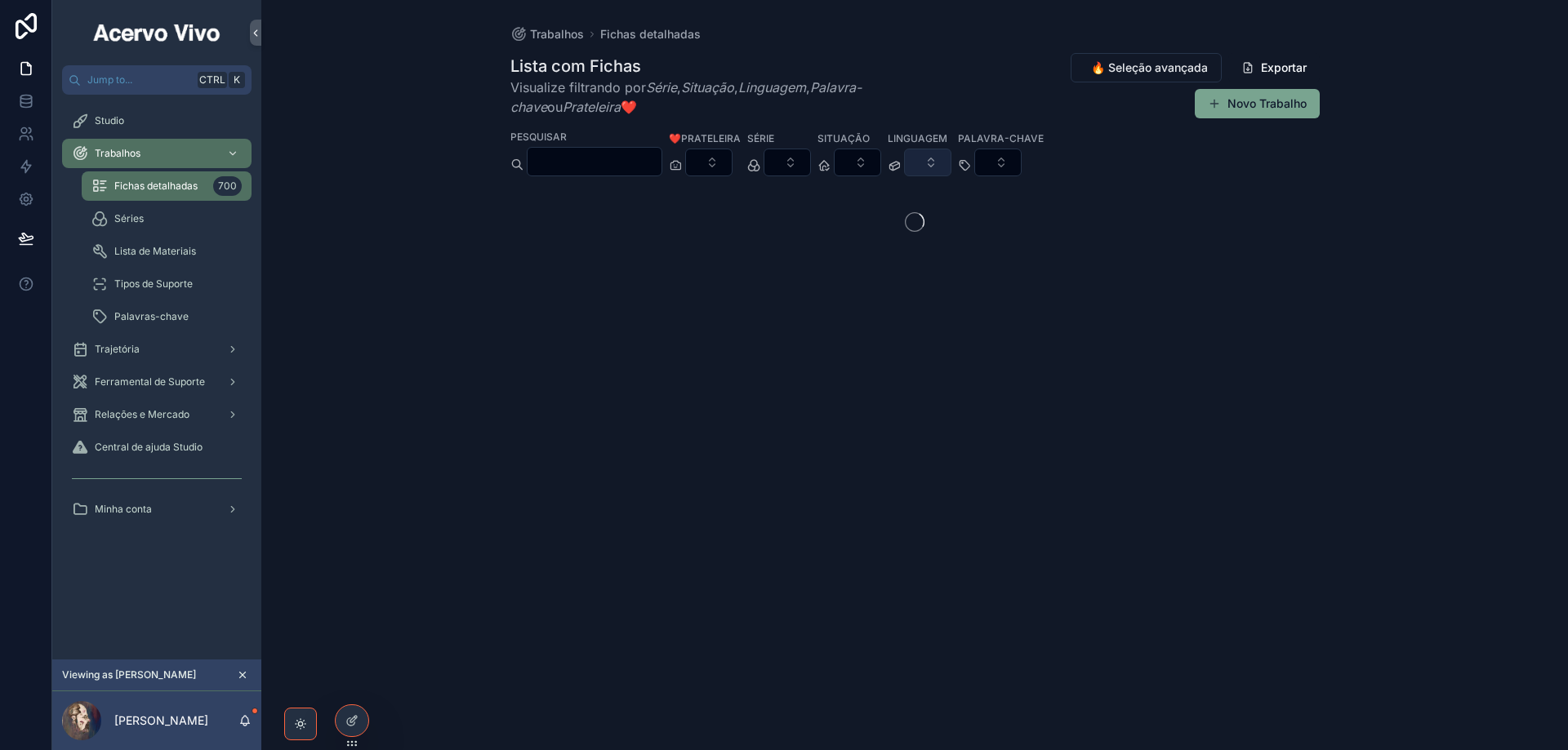
click at [952, 165] on button "Select Button" at bounding box center [928, 162] width 48 height 28
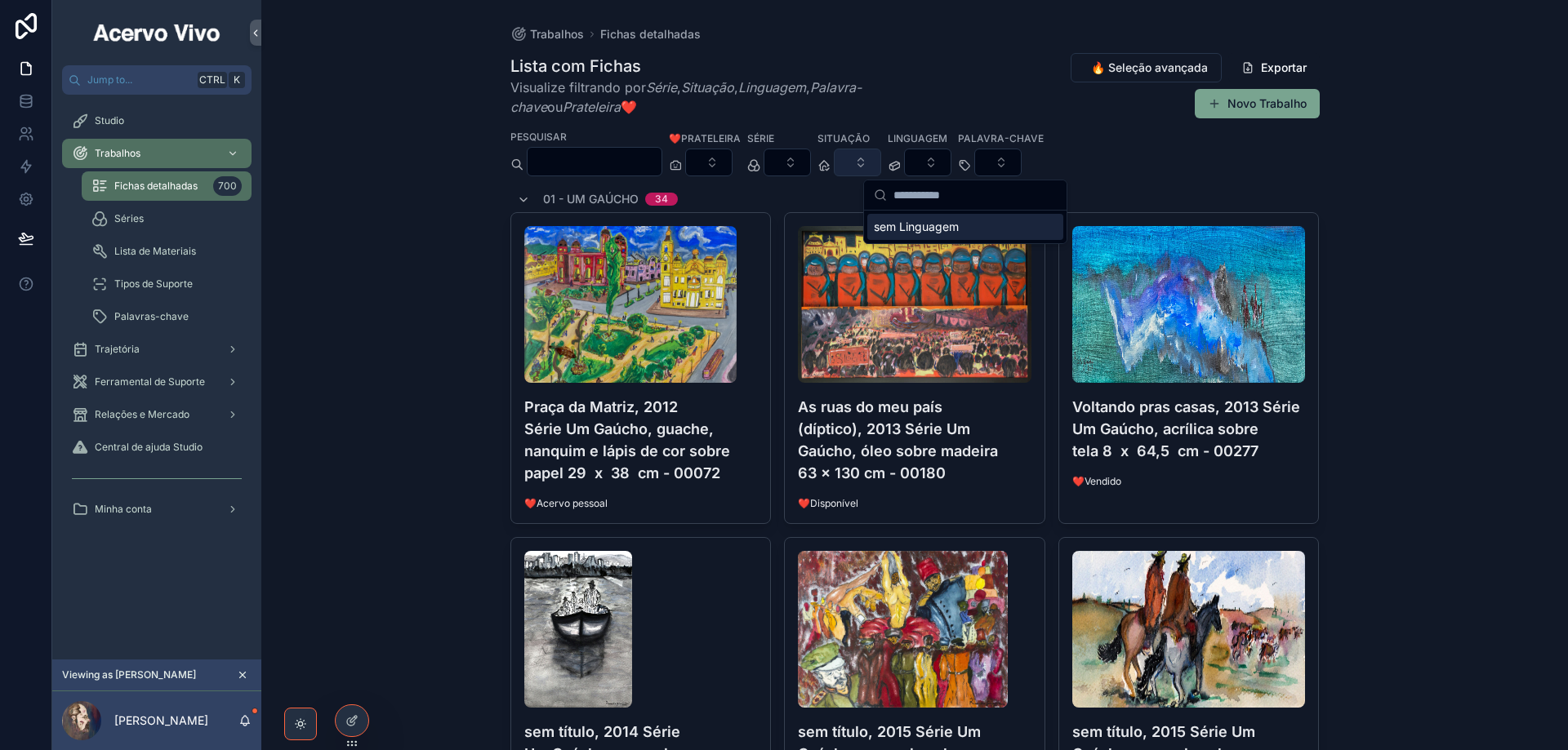
click at [881, 163] on button "Select Button" at bounding box center [858, 162] width 48 height 28
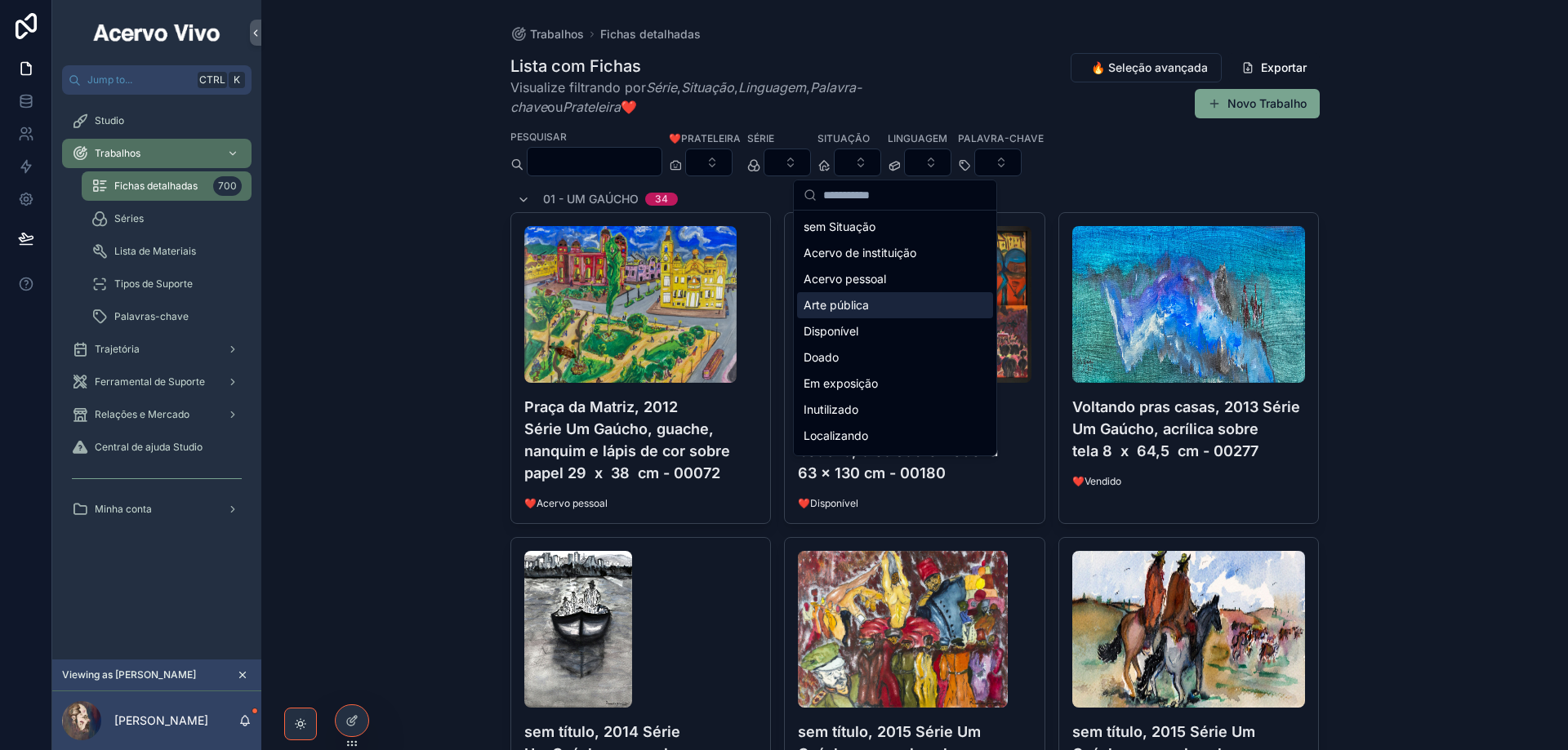
click at [876, 301] on div "Arte pública" at bounding box center [895, 305] width 196 height 26
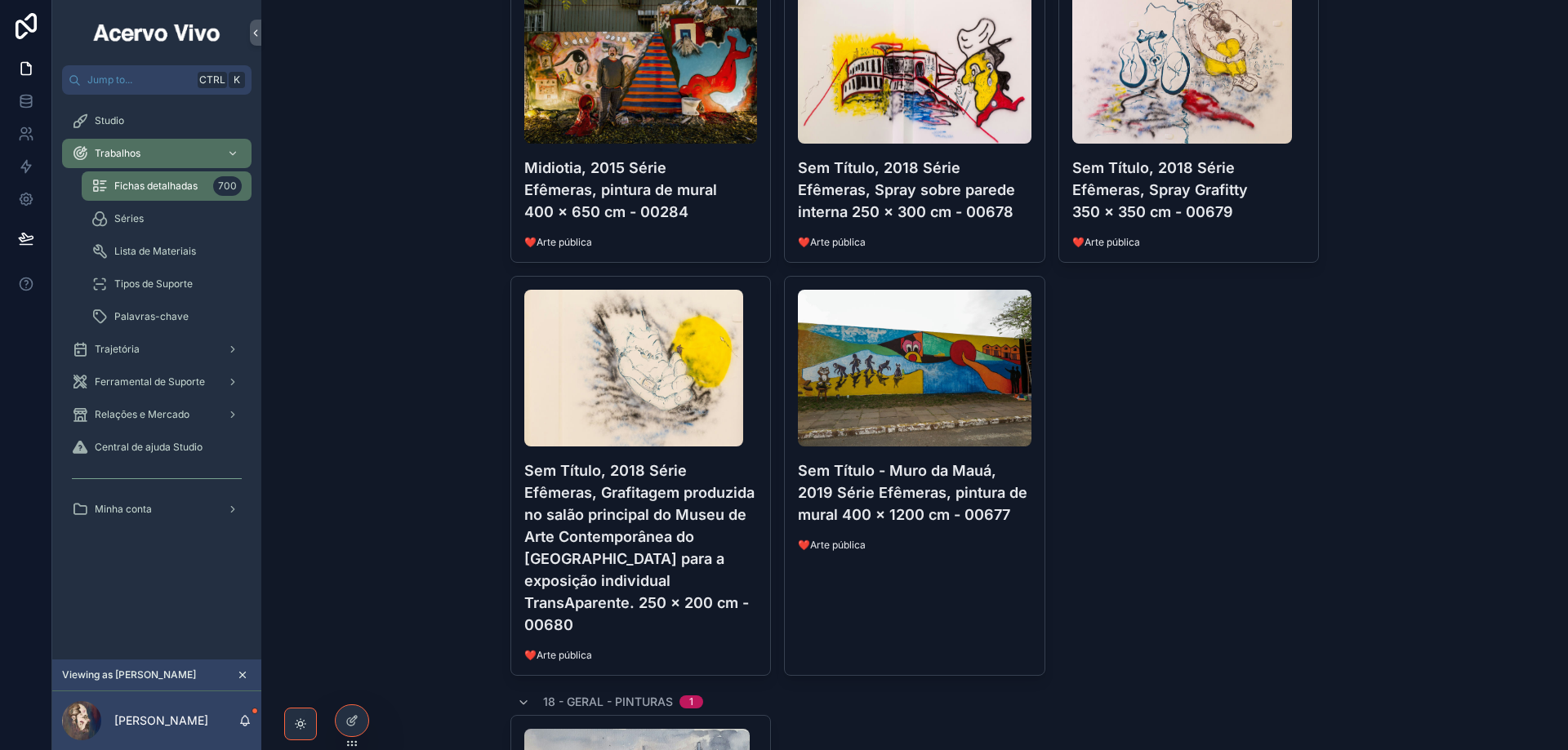
scroll to position [490, 0]
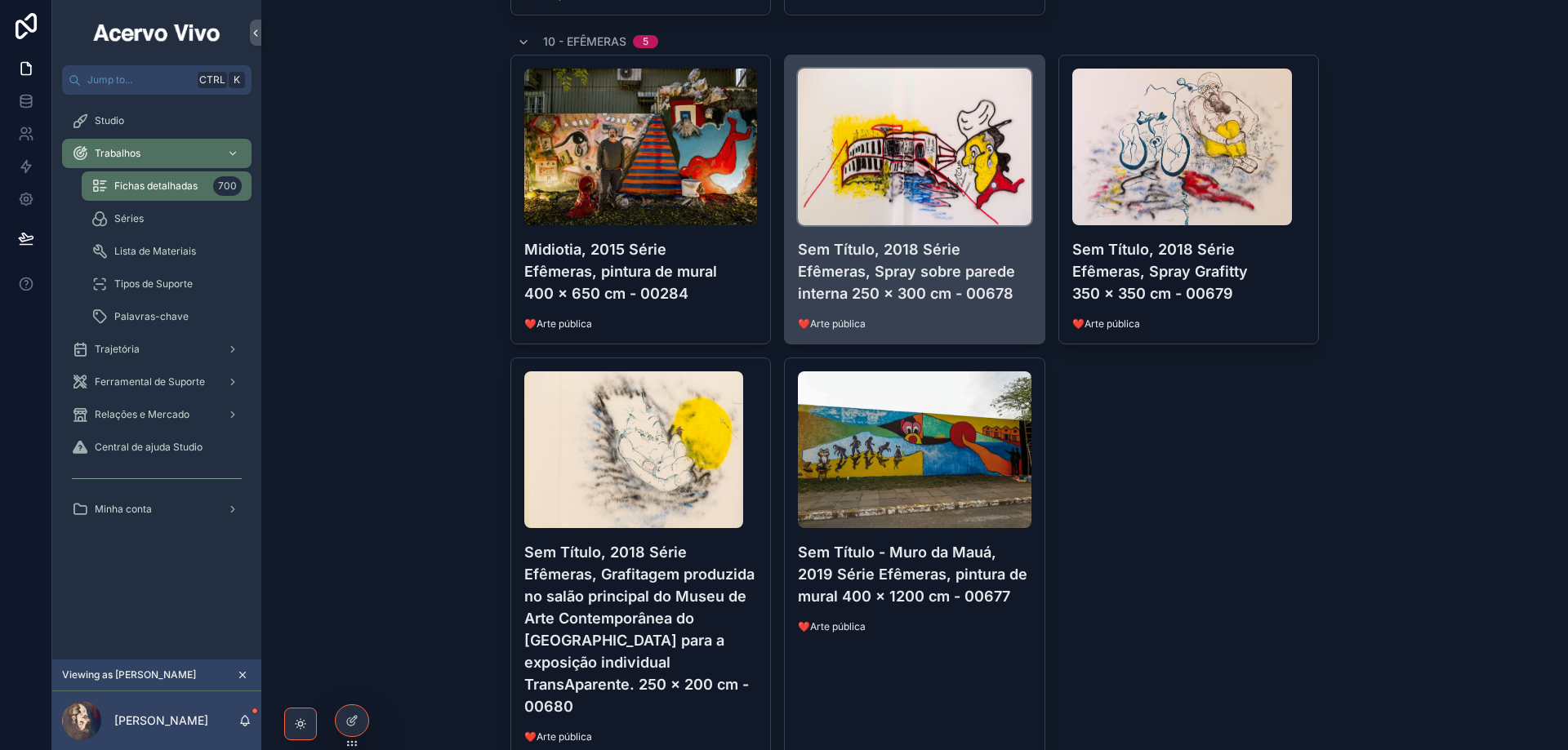
click at [953, 149] on img "scrollable content" at bounding box center [915, 147] width 234 height 157
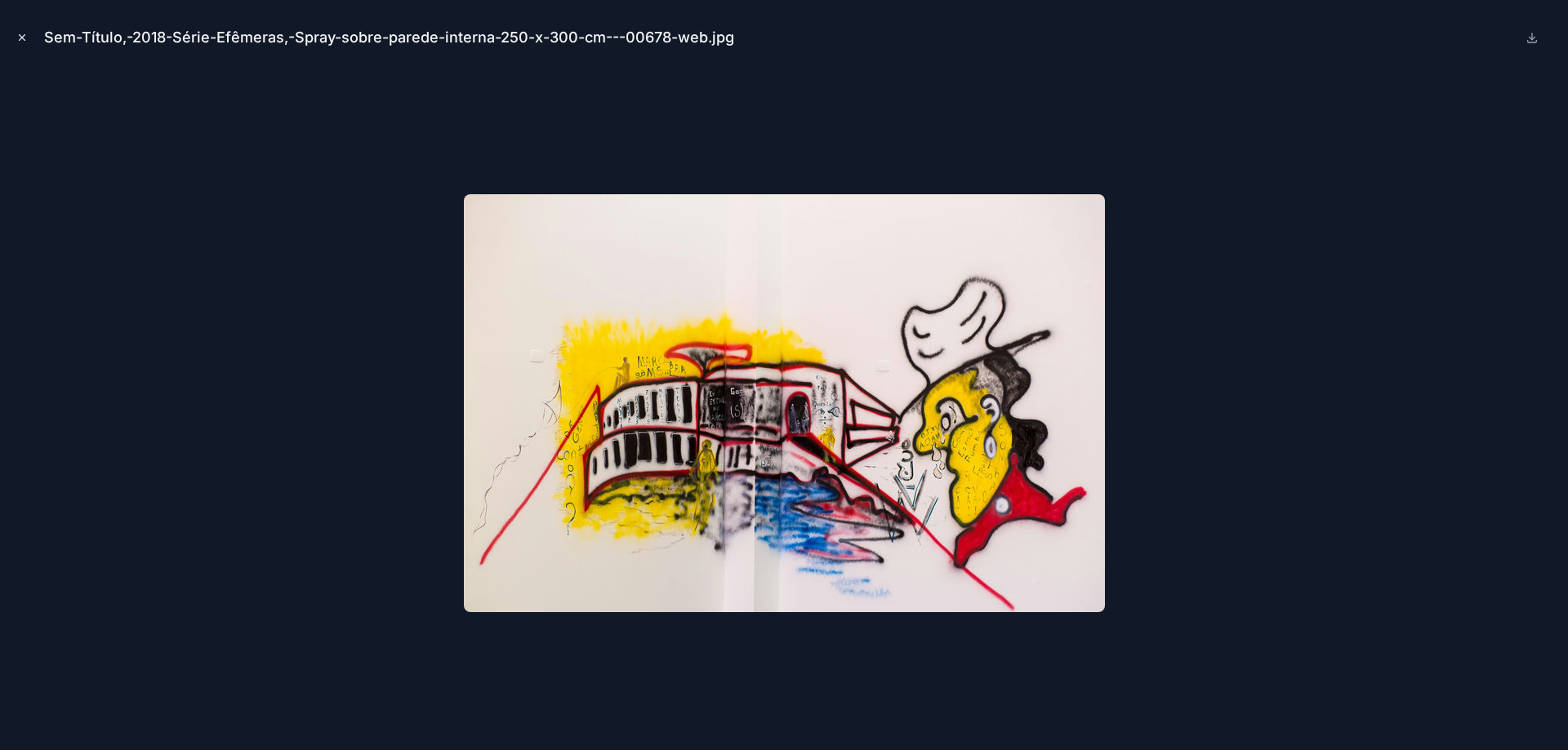
click at [18, 35] on icon "Close modal" at bounding box center [22, 38] width 12 height 12
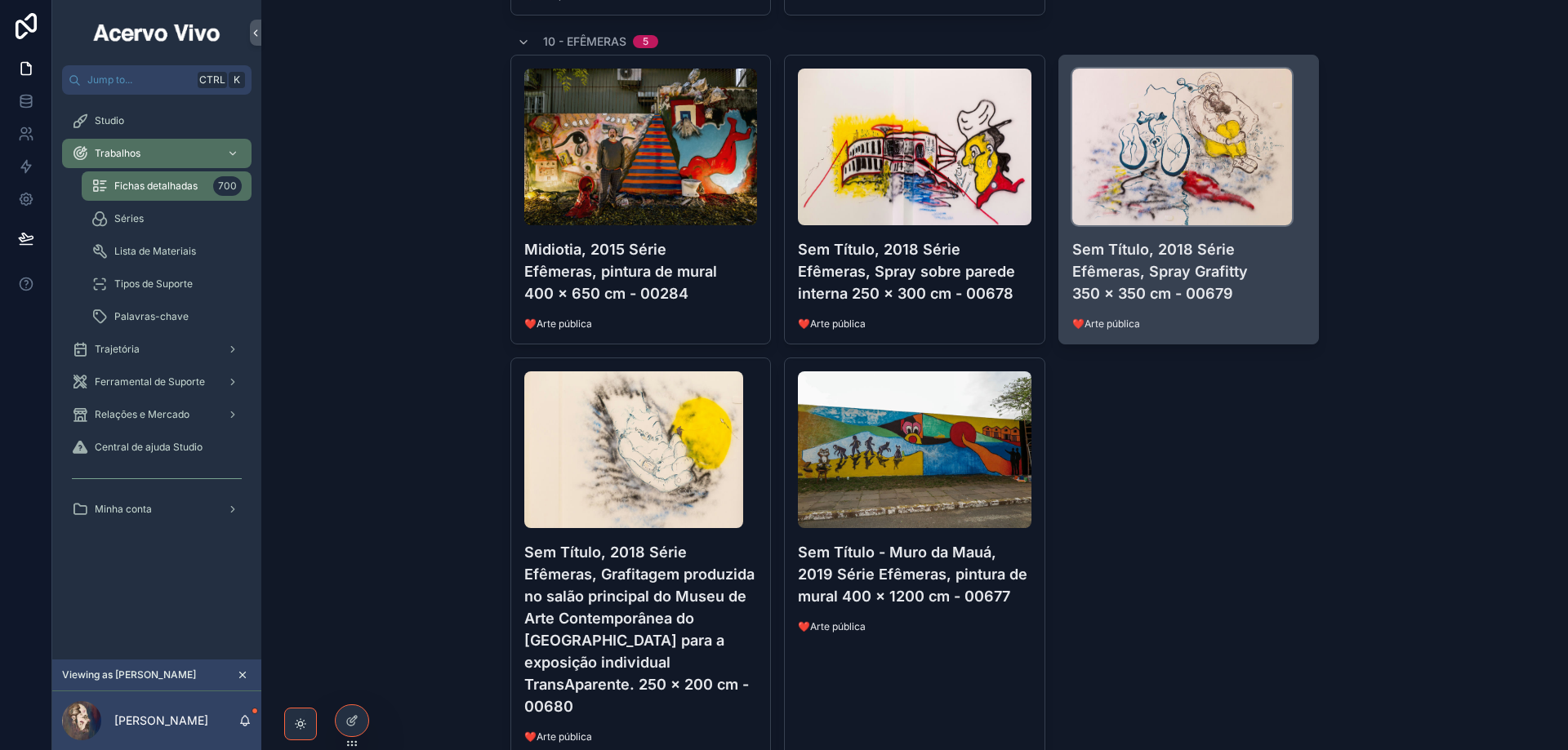
click at [1151, 137] on img "scrollable content" at bounding box center [1182, 147] width 220 height 157
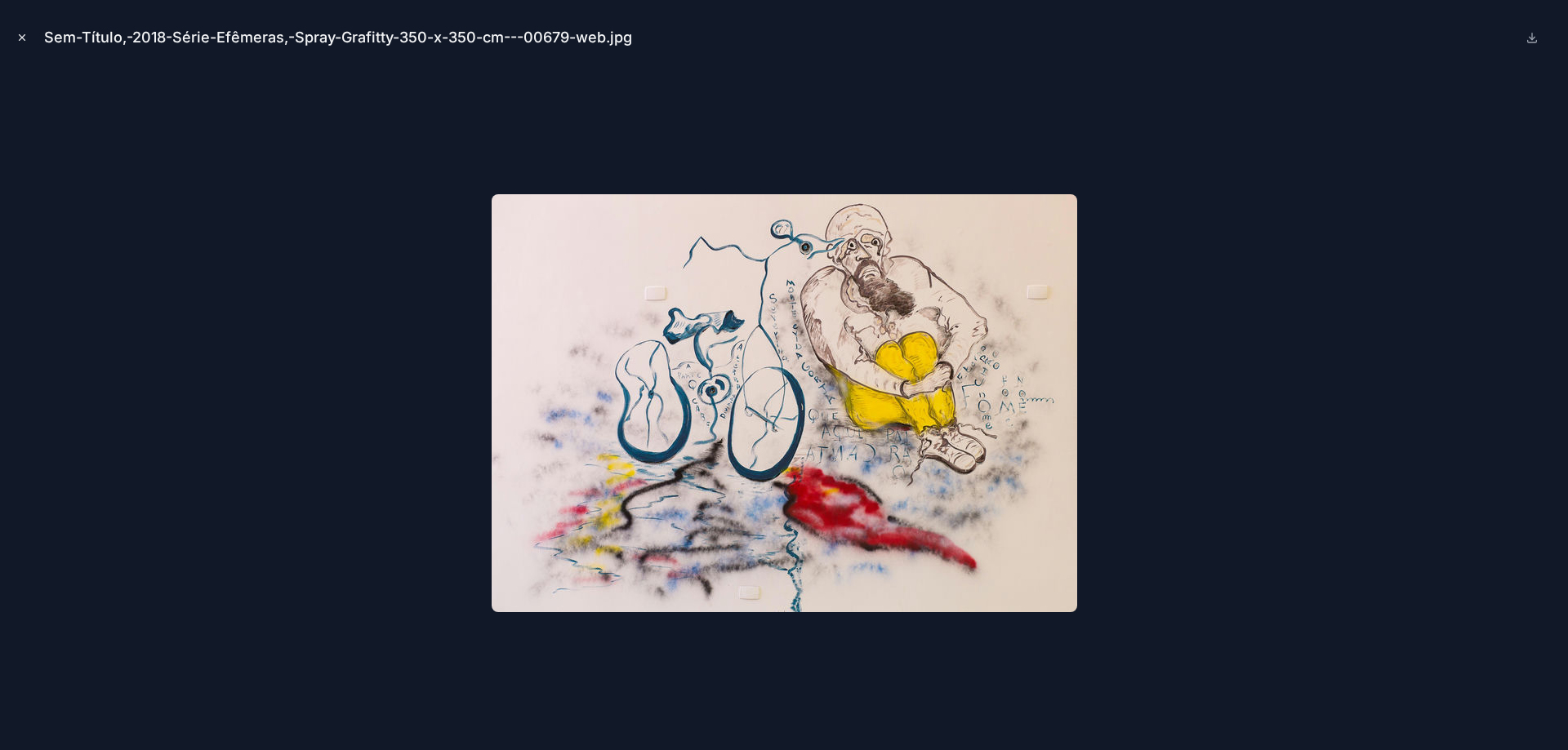
click at [21, 39] on icon "Close modal" at bounding box center [23, 38] width 6 height 6
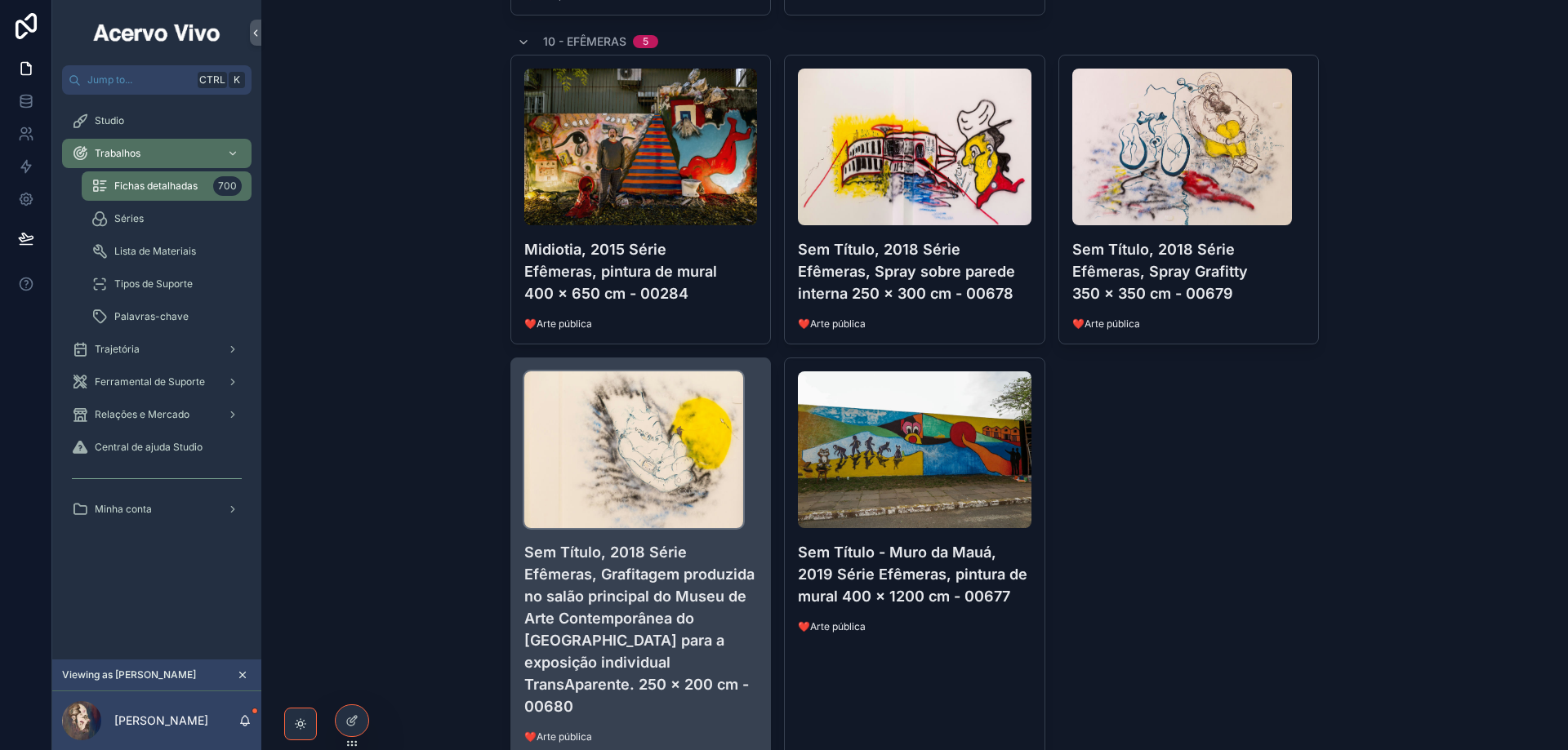
click at [637, 458] on img "scrollable content" at bounding box center [634, 450] width 220 height 157
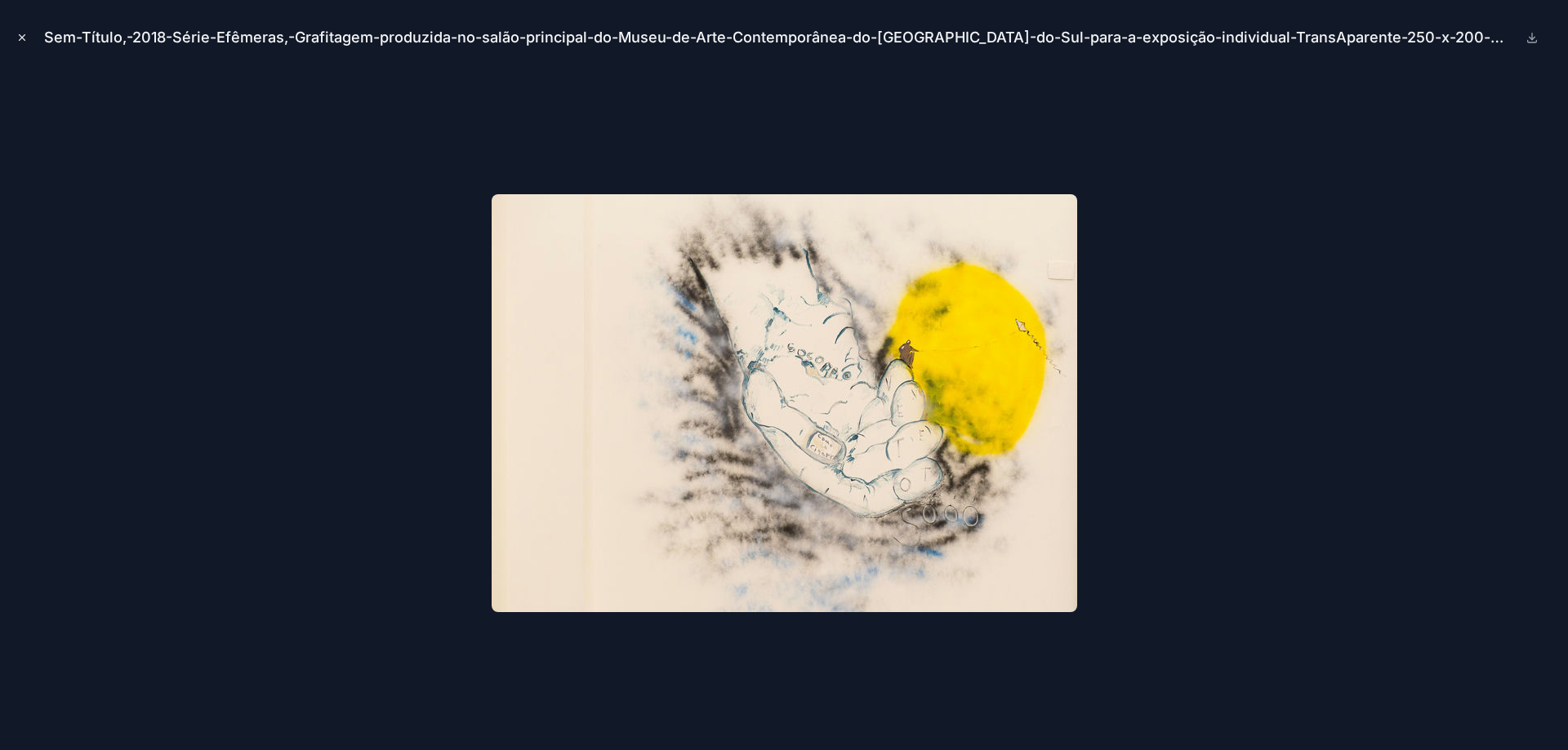
click at [22, 40] on icon "Close modal" at bounding box center [22, 38] width 12 height 12
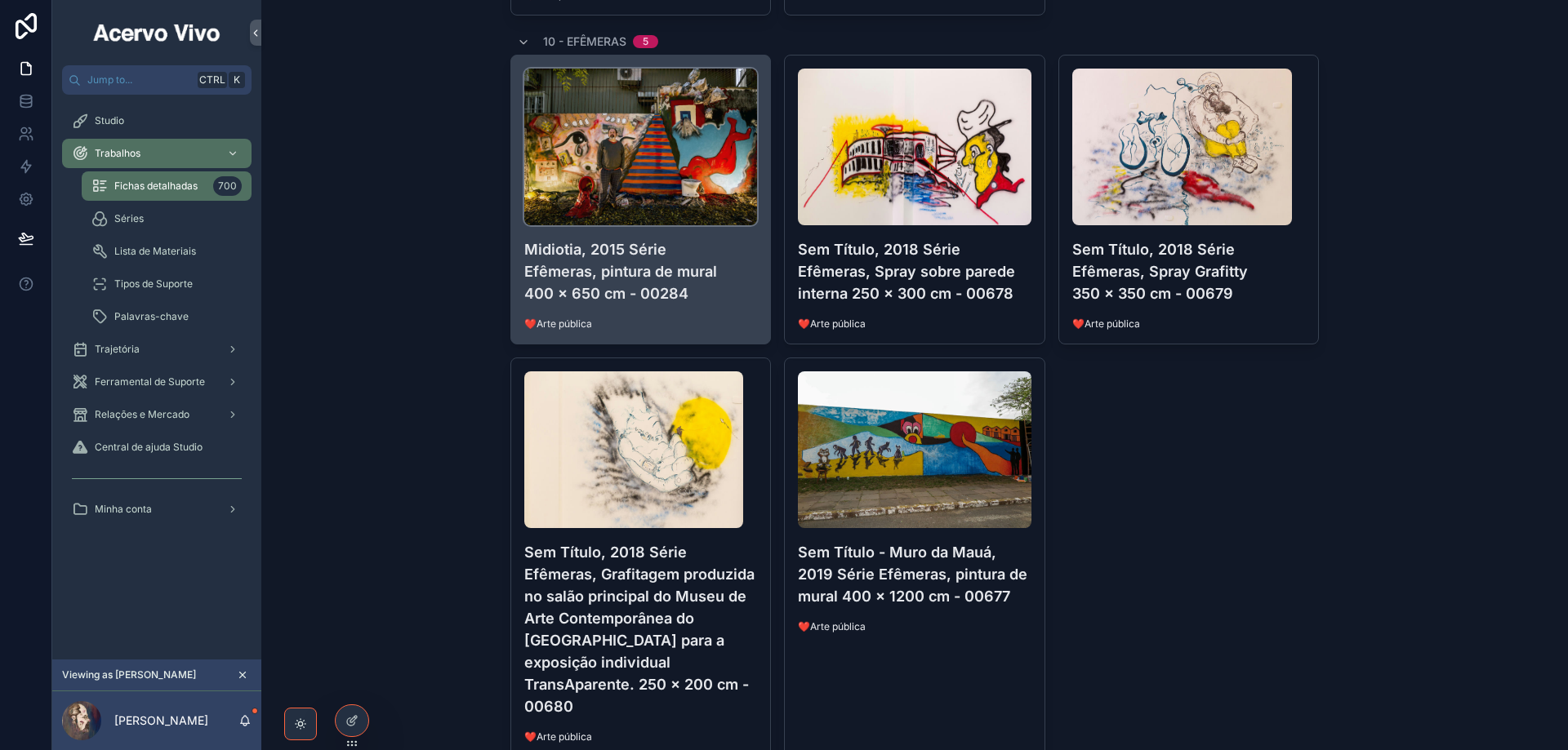
click at [638, 144] on img "scrollable content" at bounding box center [641, 147] width 234 height 157
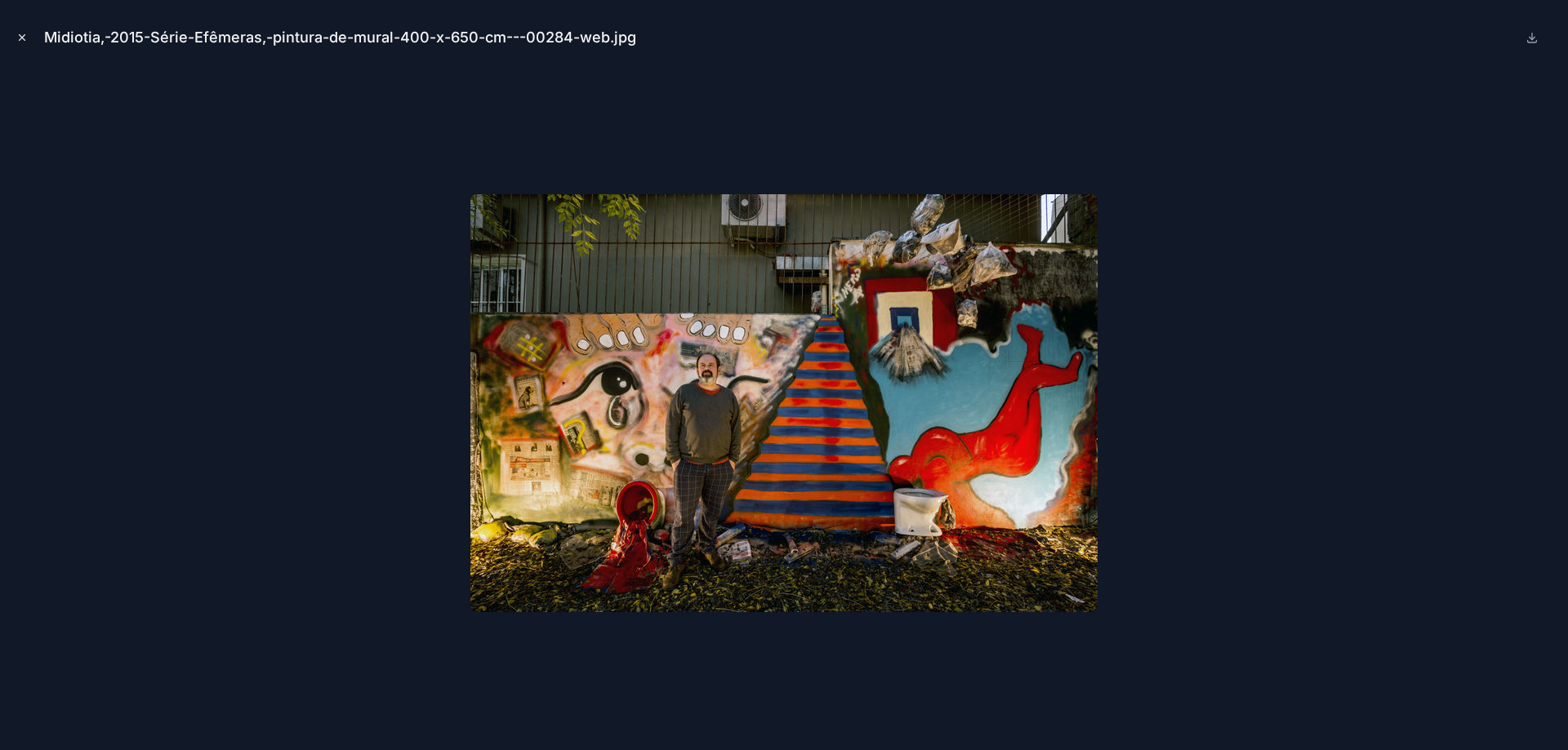
click at [26, 35] on icon "Close modal" at bounding box center [22, 38] width 12 height 12
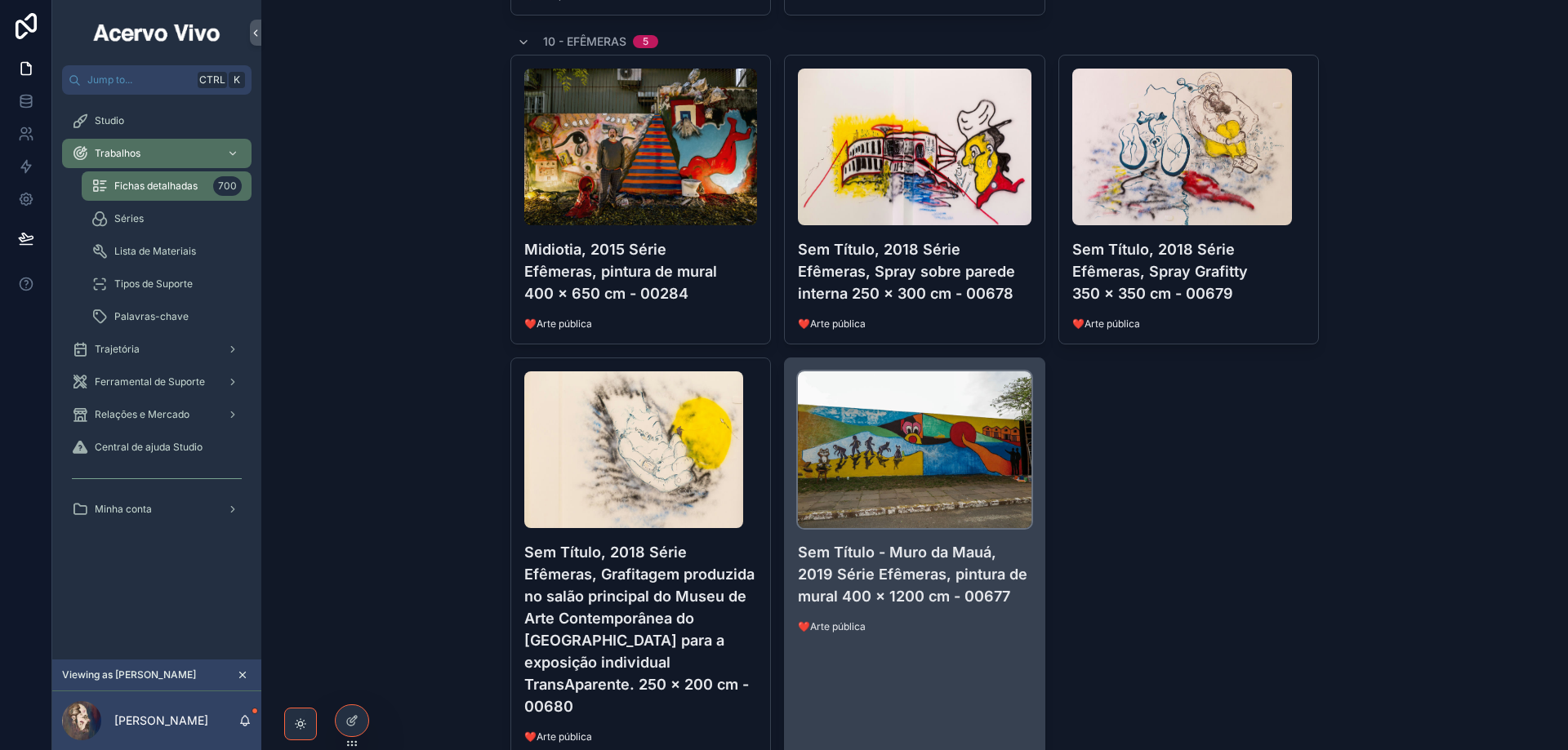
click at [903, 431] on img "scrollable content" at bounding box center [915, 450] width 234 height 157
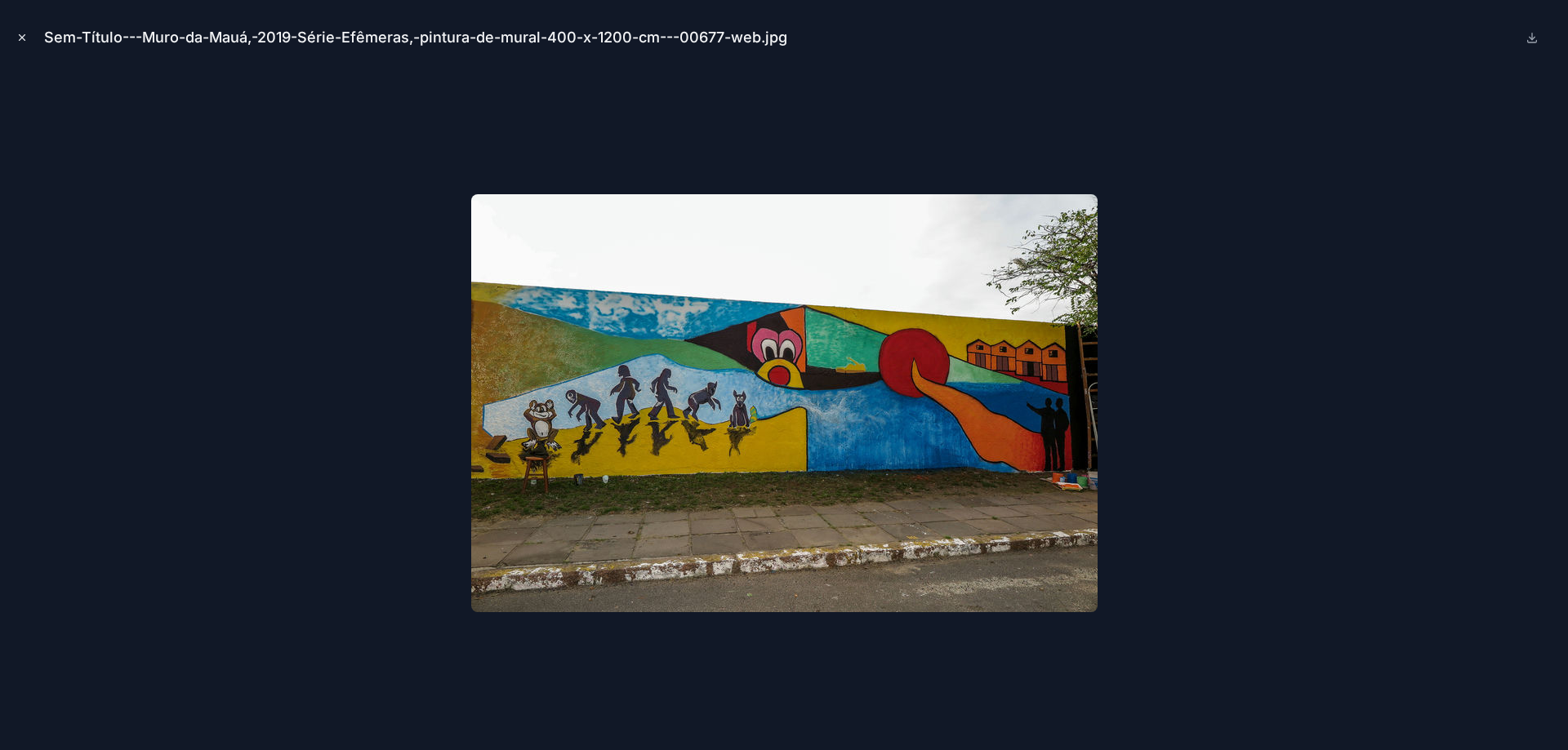
click at [22, 38] on icon "Close modal" at bounding box center [22, 38] width 12 height 12
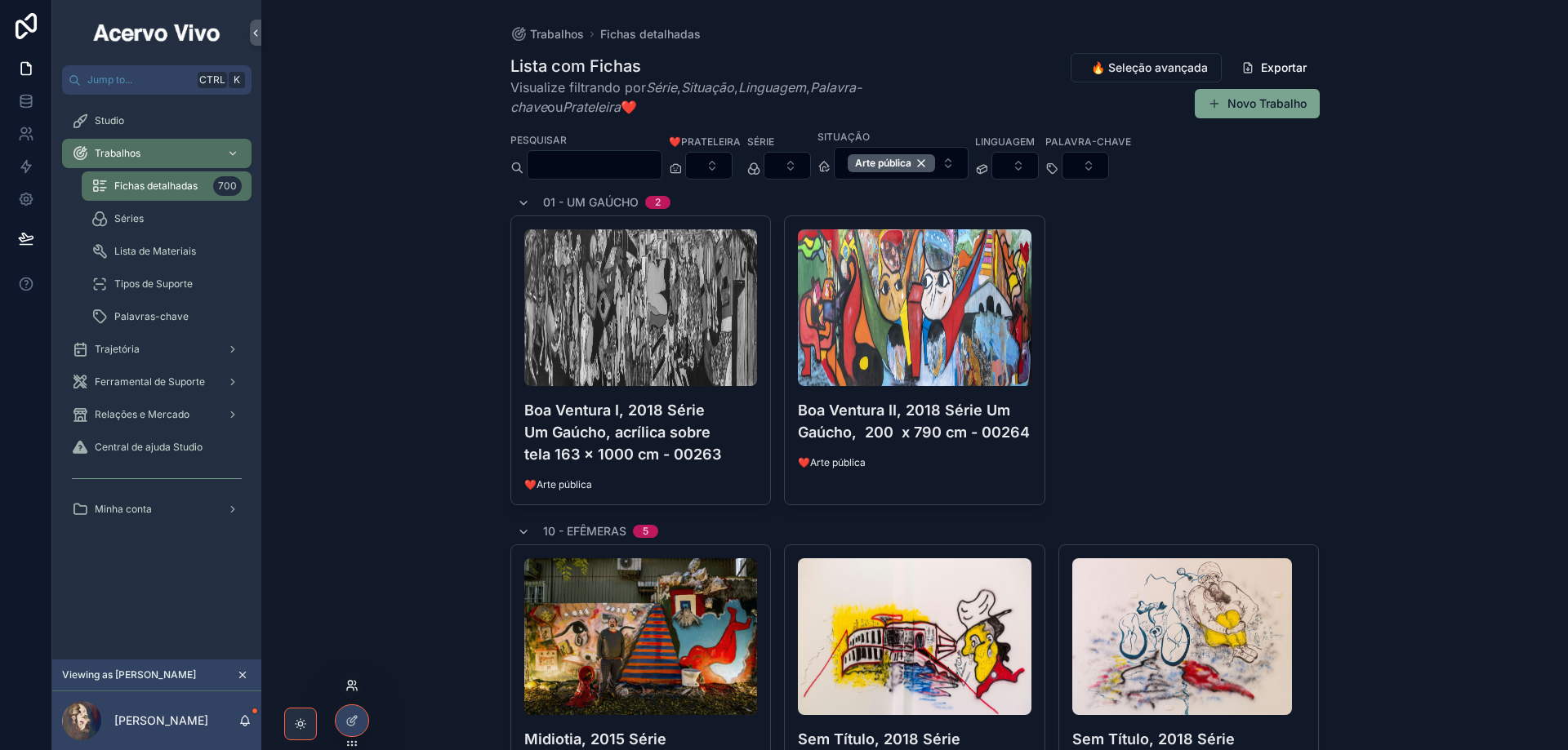
click at [350, 692] on icon at bounding box center [352, 686] width 13 height 13
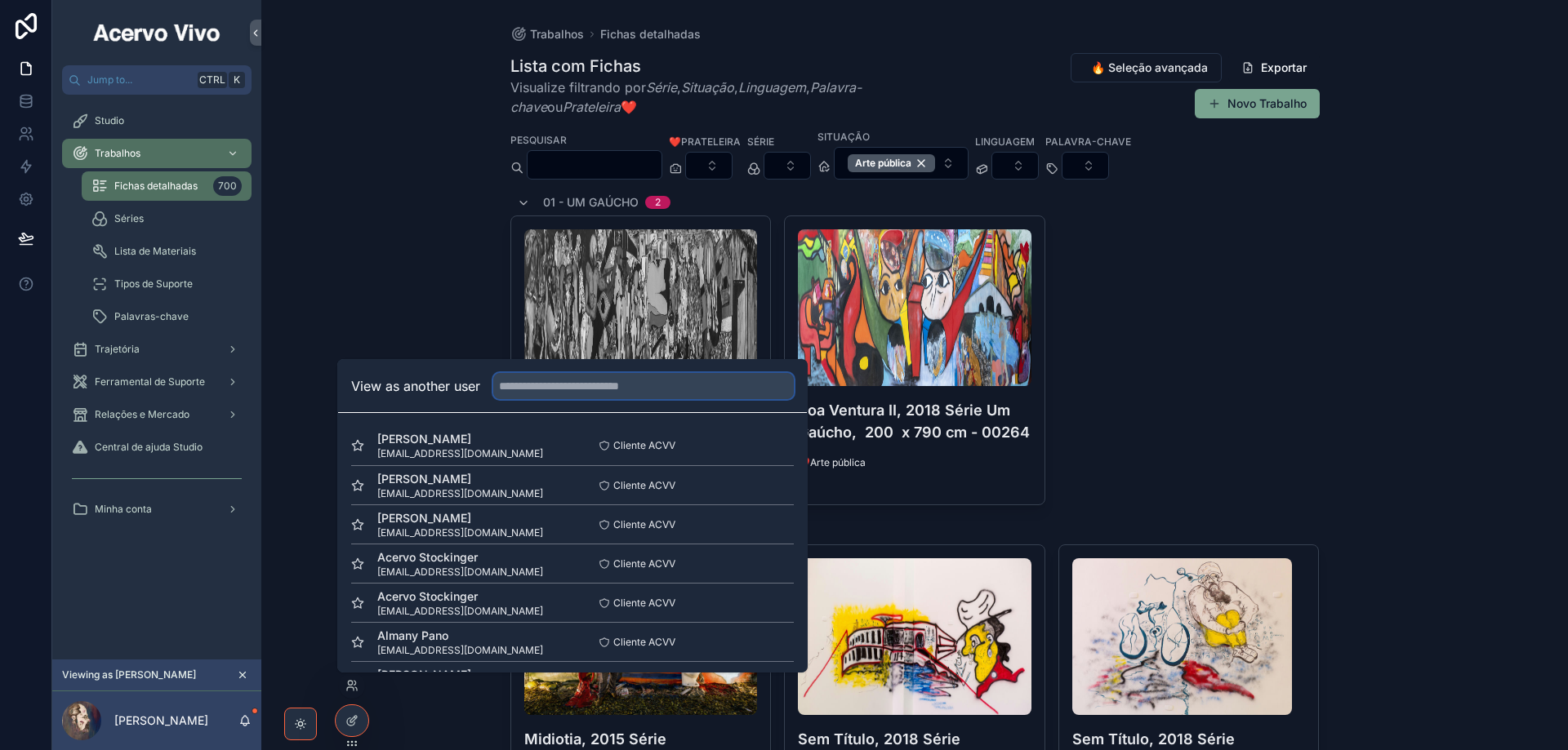
click at [551, 375] on input "text" at bounding box center [643, 386] width 300 height 26
click at [768, 450] on button "Select" at bounding box center [772, 446] width 43 height 24
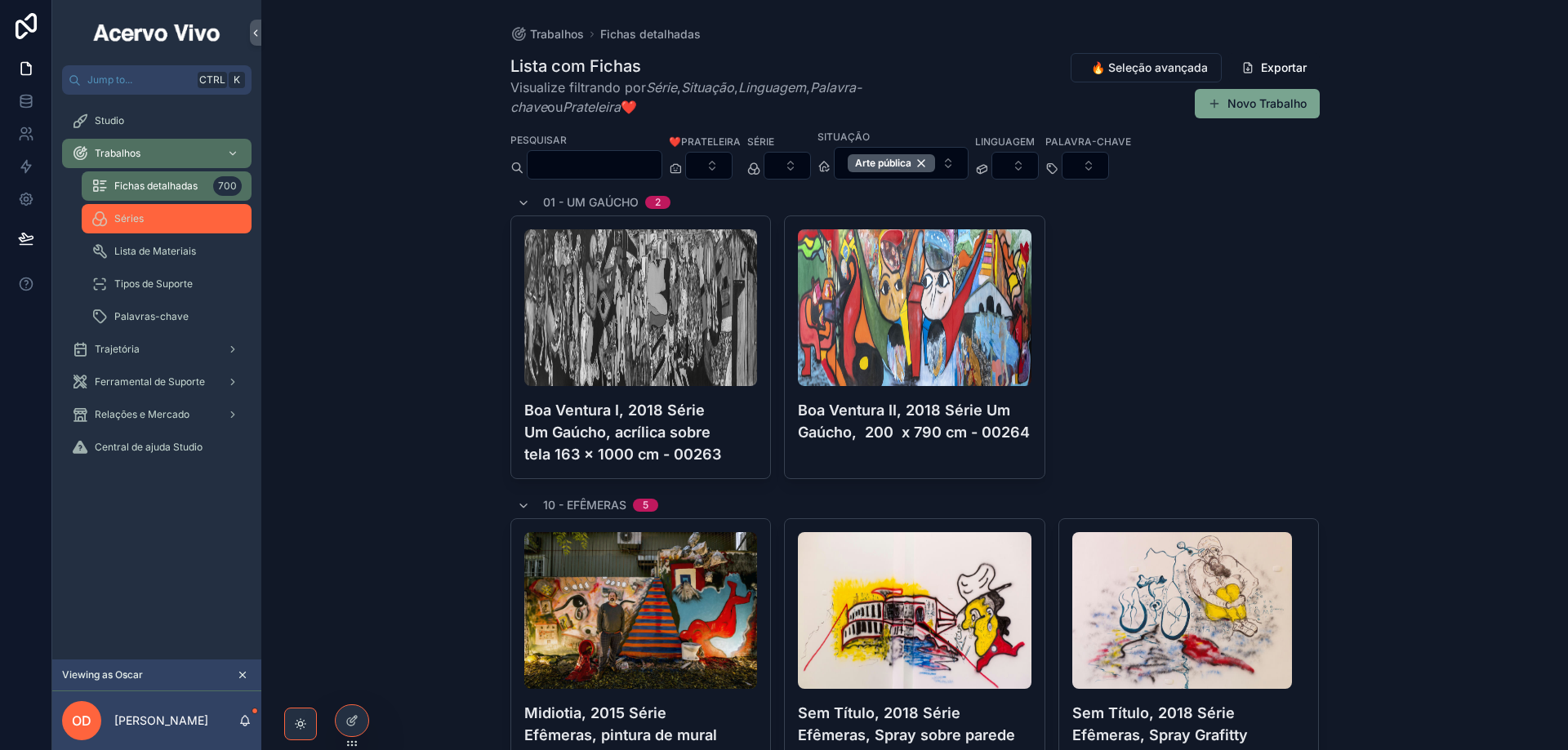
click at [157, 222] on div "Séries" at bounding box center [167, 219] width 151 height 26
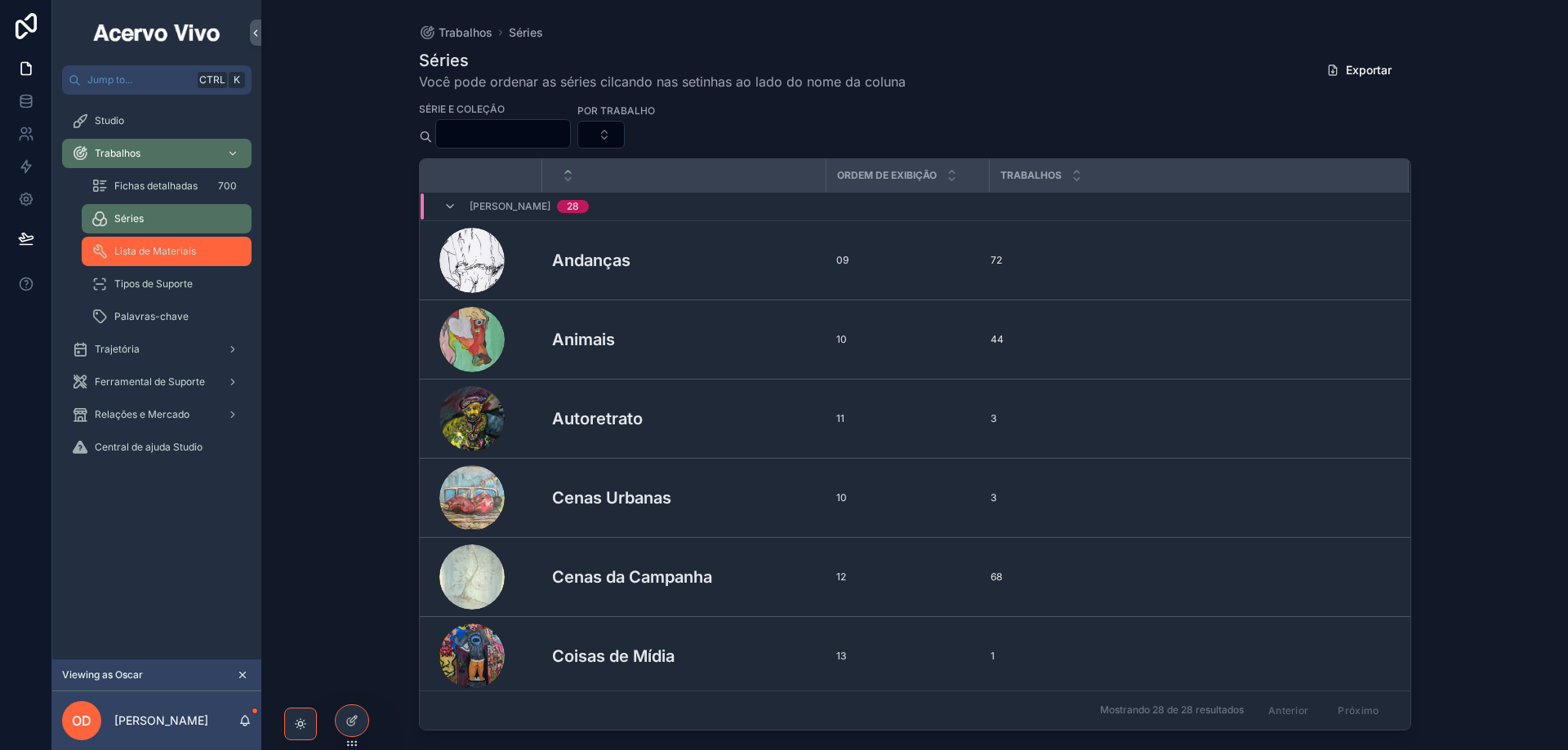
click at [165, 249] on span "Lista de Materiais" at bounding box center [155, 251] width 81 height 13
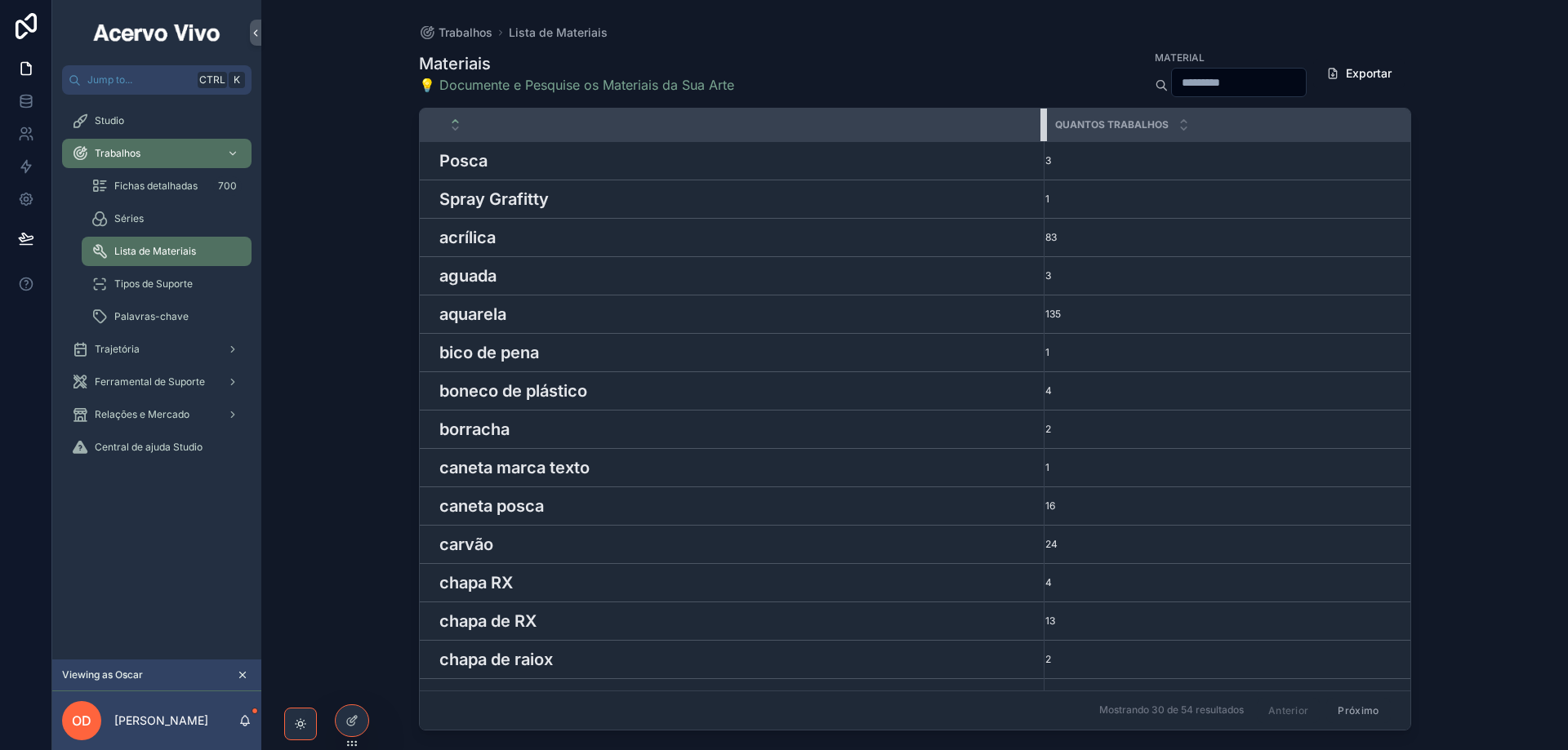
drag, startPoint x: 602, startPoint y: 128, endPoint x: 1056, endPoint y: 142, distance: 454.2
click at [1056, 142] on tr "Quantos Trabalhos" at bounding box center [952, 126] width 1065 height 34
click at [160, 285] on span "Tipos de Suporte" at bounding box center [153, 283] width 78 height 13
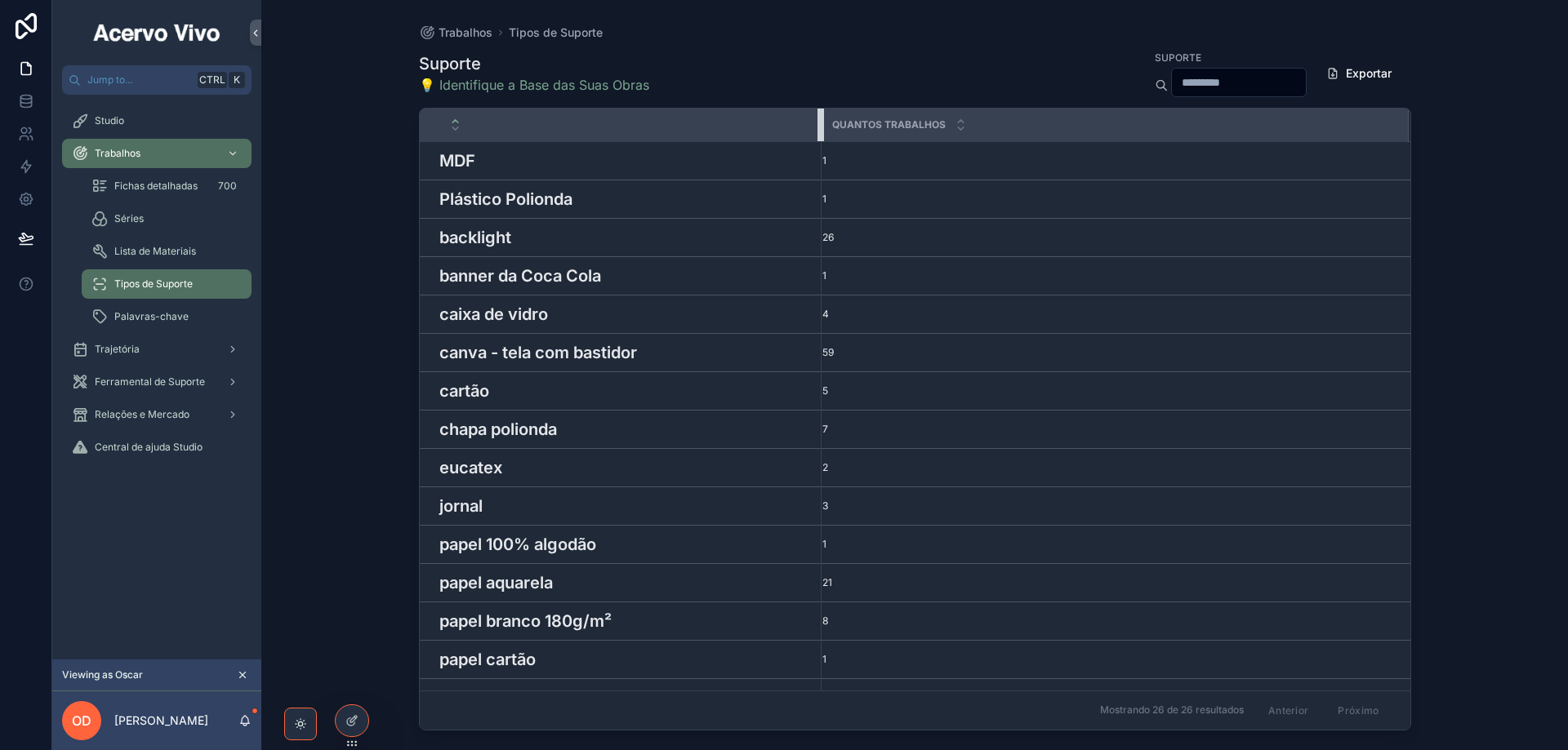
drag, startPoint x: 608, startPoint y: 123, endPoint x: 882, endPoint y: 132, distance: 274.1
click at [882, 132] on tr "Quantos Trabalhos" at bounding box center [916, 126] width 991 height 34
click at [148, 313] on span "Palavras-chave" at bounding box center [151, 316] width 74 height 13
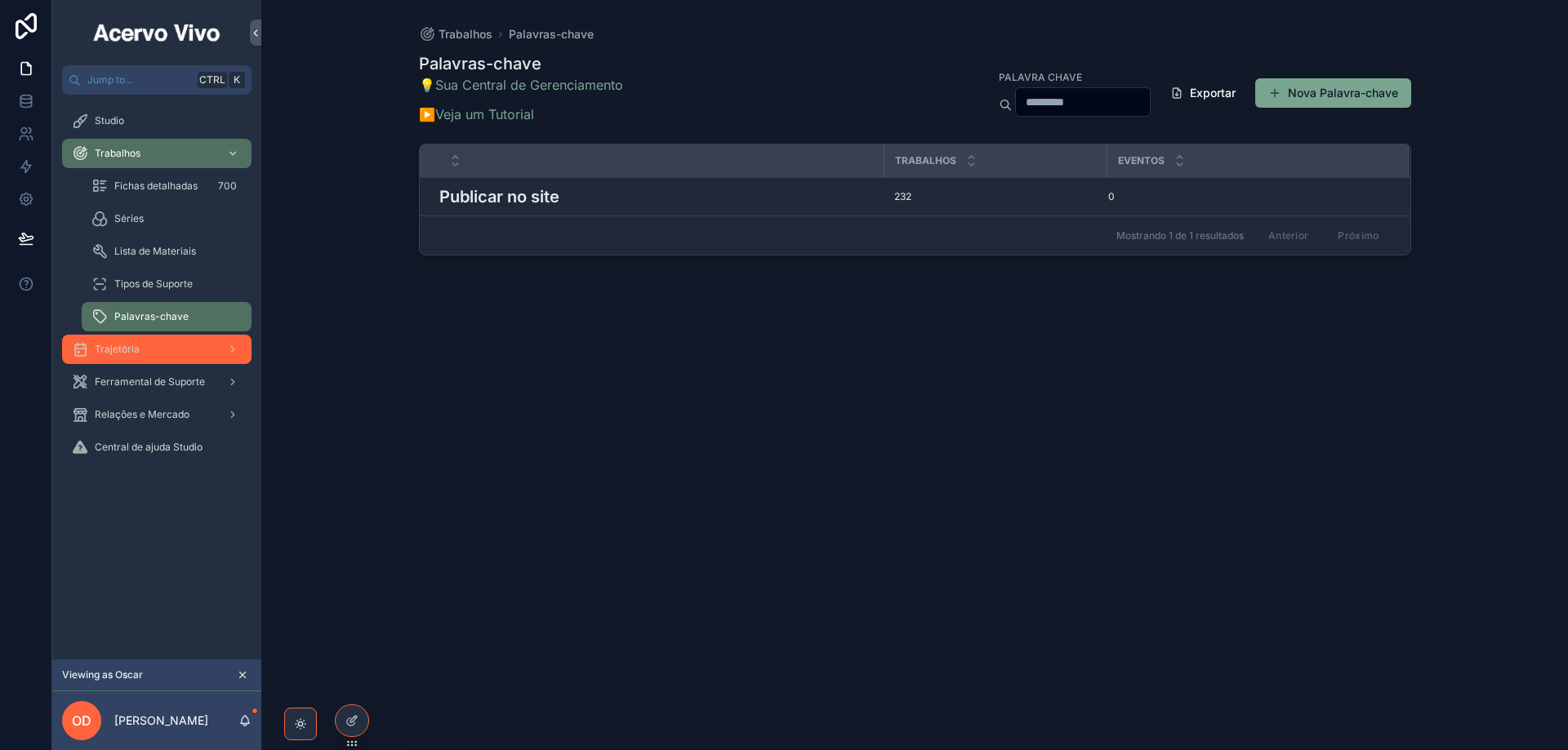
click at [159, 339] on div "Trajetória" at bounding box center [157, 350] width 169 height 26
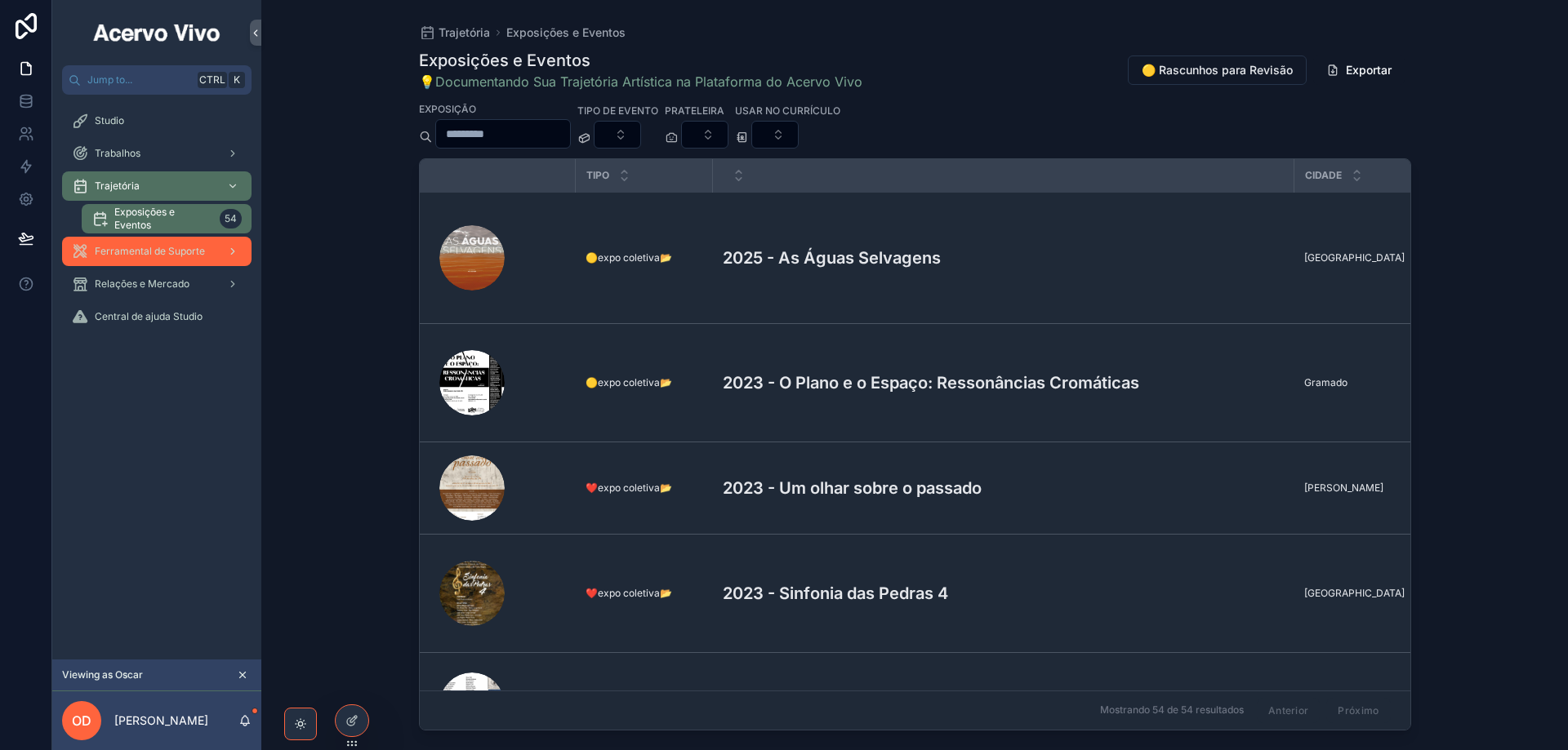
click at [153, 253] on span "Ferramental de Suporte" at bounding box center [150, 251] width 110 height 13
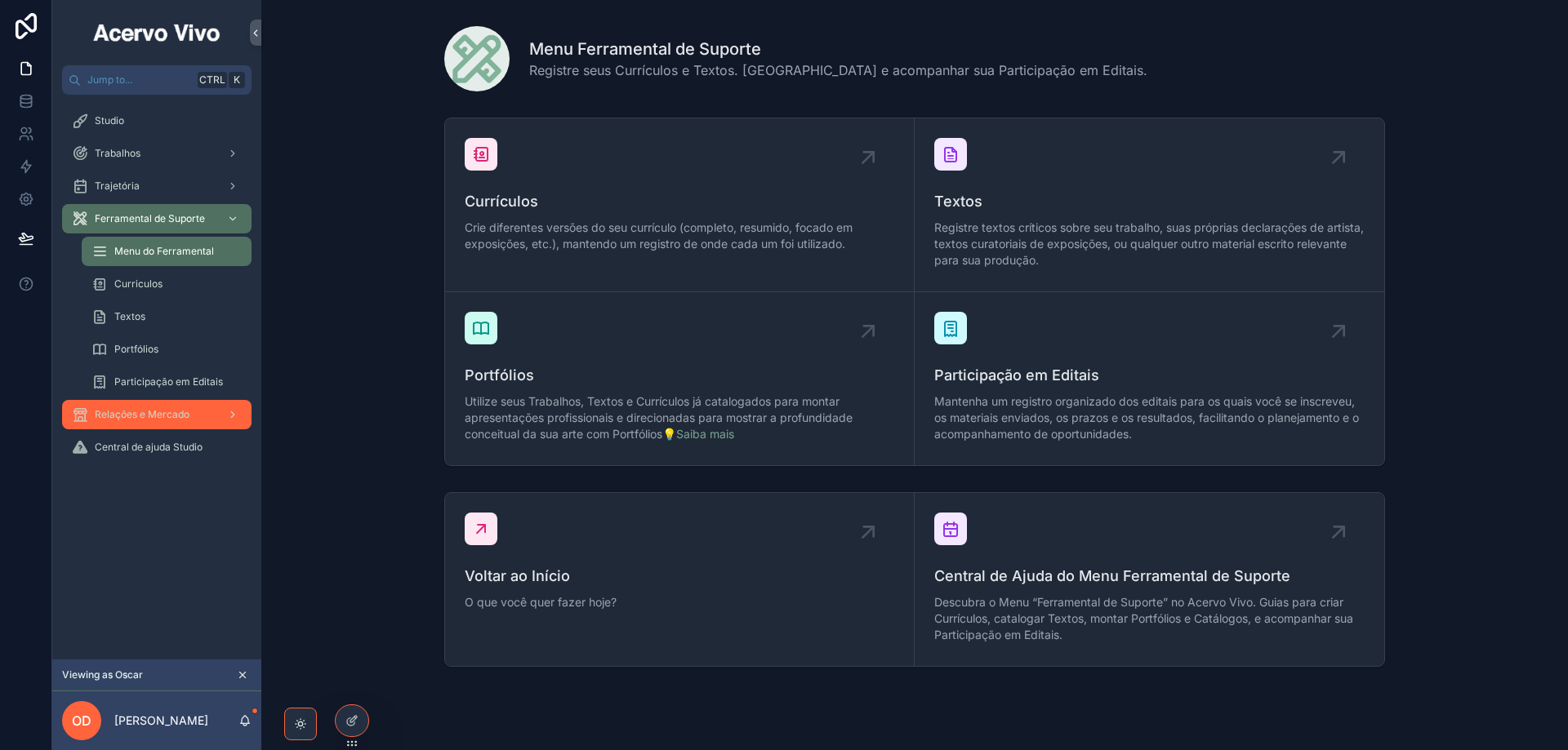
click at [153, 415] on span "Relações e Mercado" at bounding box center [143, 414] width 95 height 13
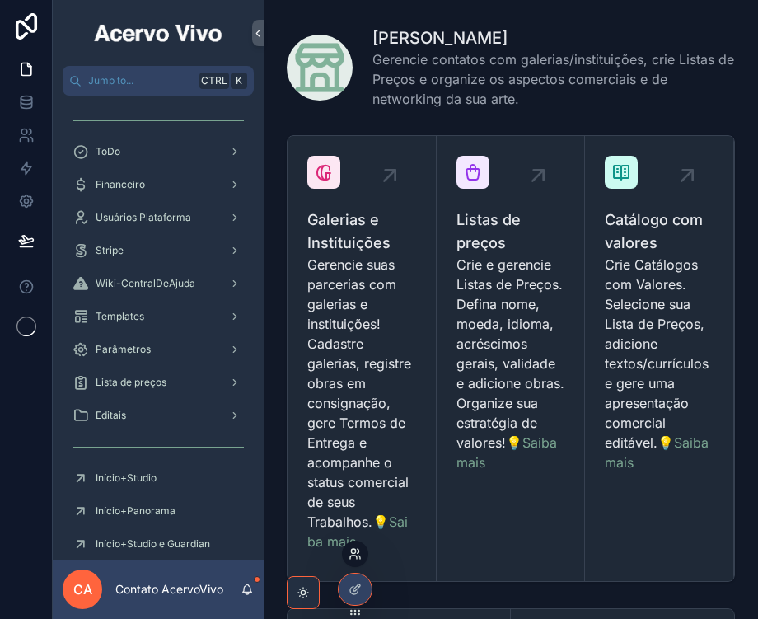
click at [360, 558] on icon at bounding box center [360, 557] width 2 height 3
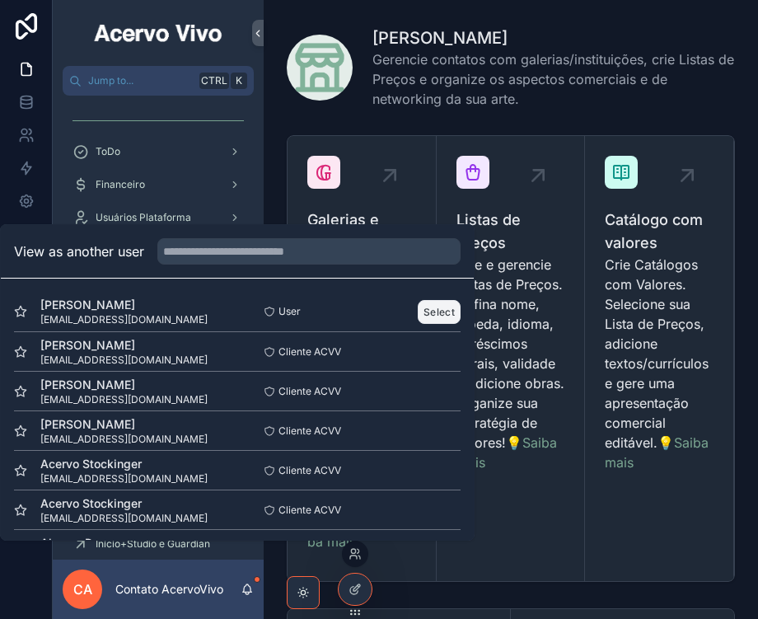
click at [435, 311] on button "Select" at bounding box center [439, 312] width 43 height 24
